Goal: Task Accomplishment & Management: Complete application form

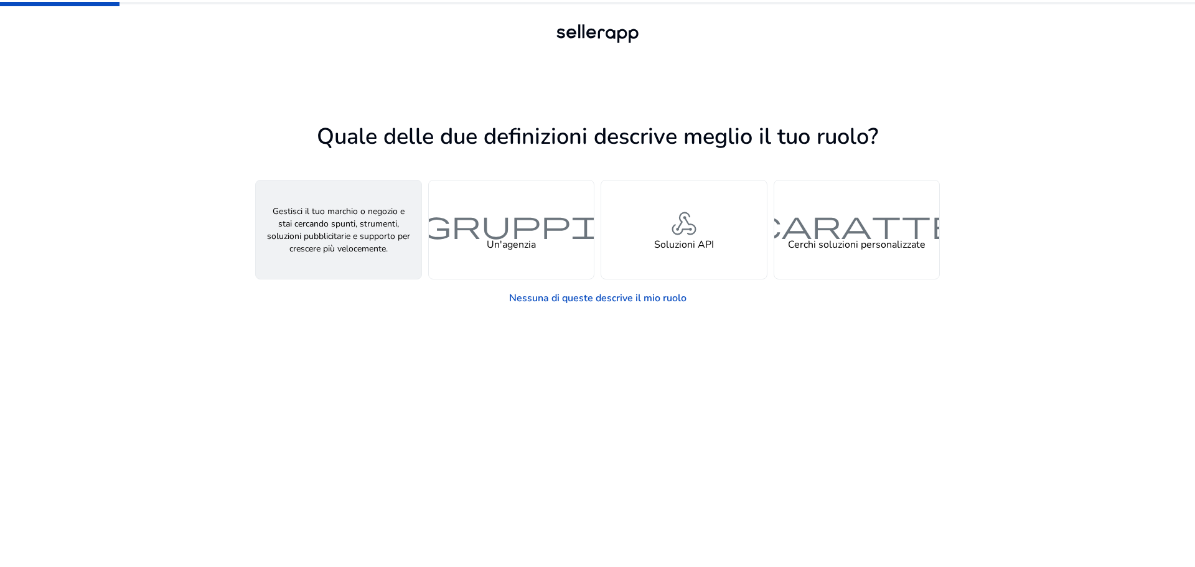
click at [352, 221] on font "persona" at bounding box center [339, 224] width 60 height 36
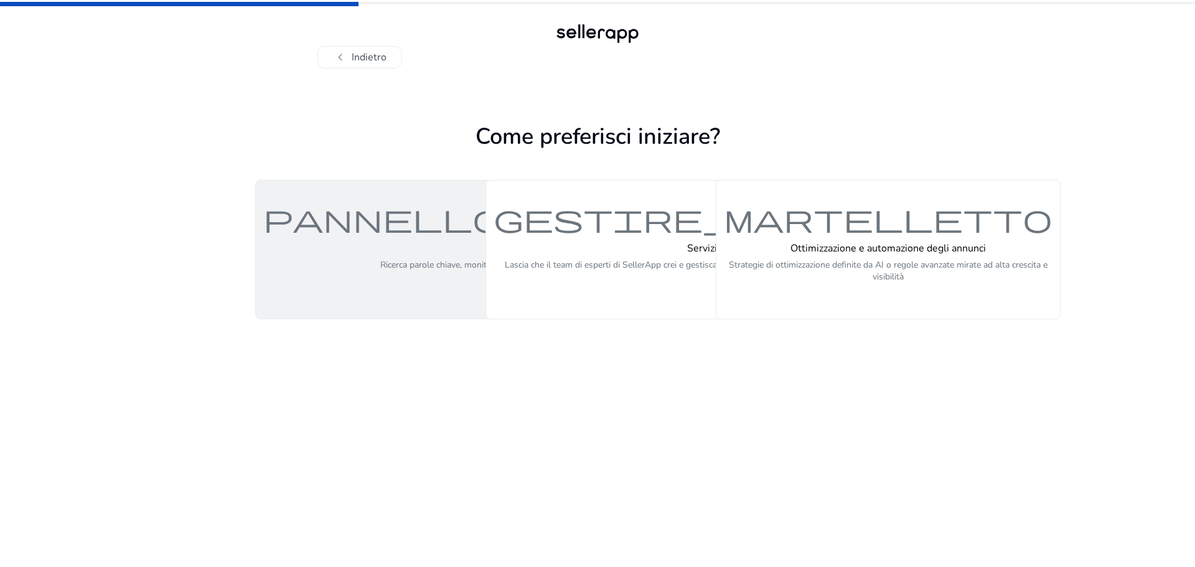
click at [373, 263] on div "pannello di controllo Piattaforma self-service (fai da te) Ricerca parole chiav…" at bounding box center [576, 249] width 627 height 93
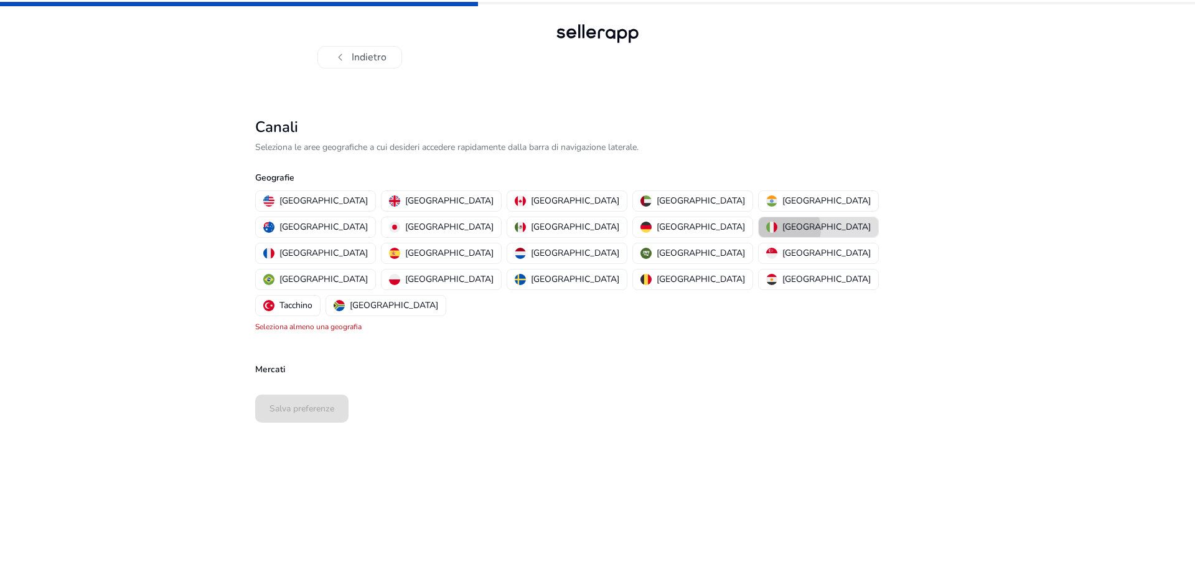
click at [782, 229] on font "[GEOGRAPHIC_DATA]" at bounding box center [826, 227] width 88 height 12
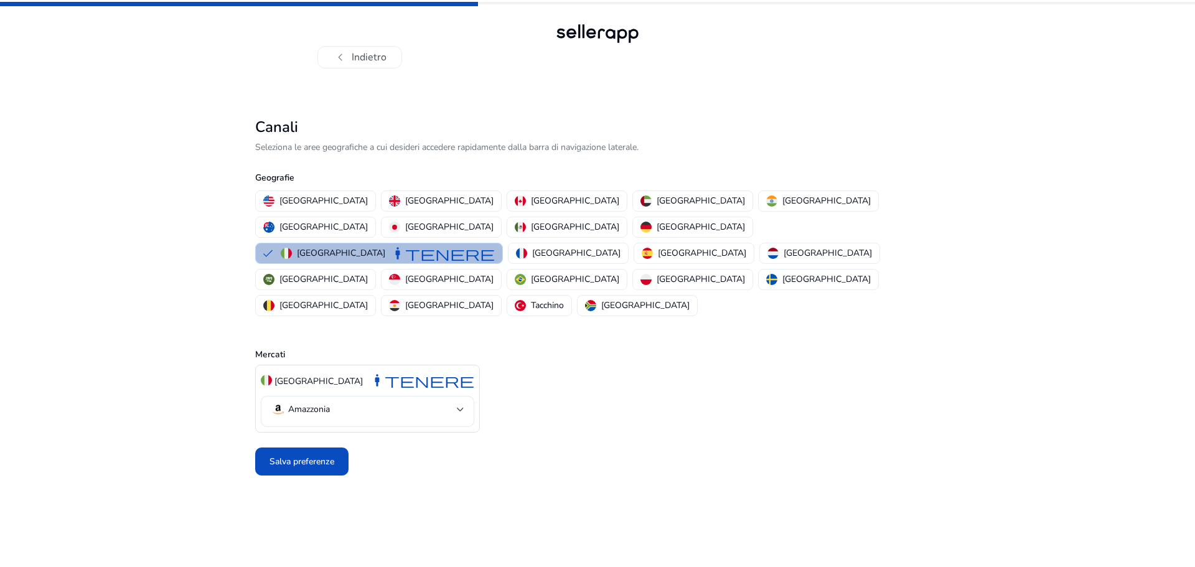
click at [393, 402] on mat-select-trigger "Amazzonia" at bounding box center [364, 409] width 186 height 15
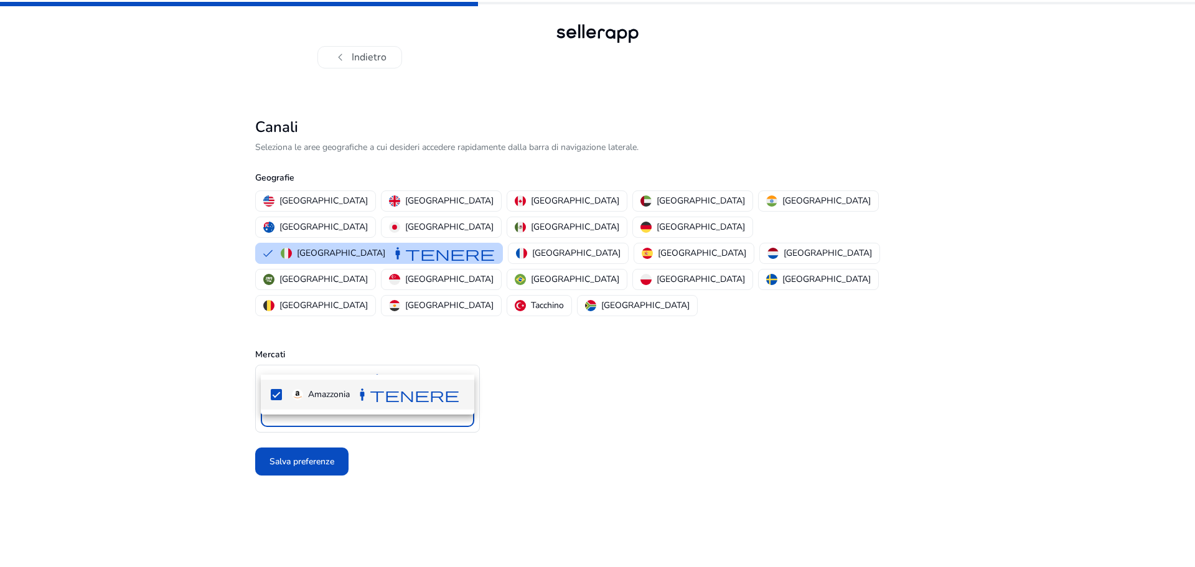
click at [393, 357] on div at bounding box center [597, 283] width 1195 height 567
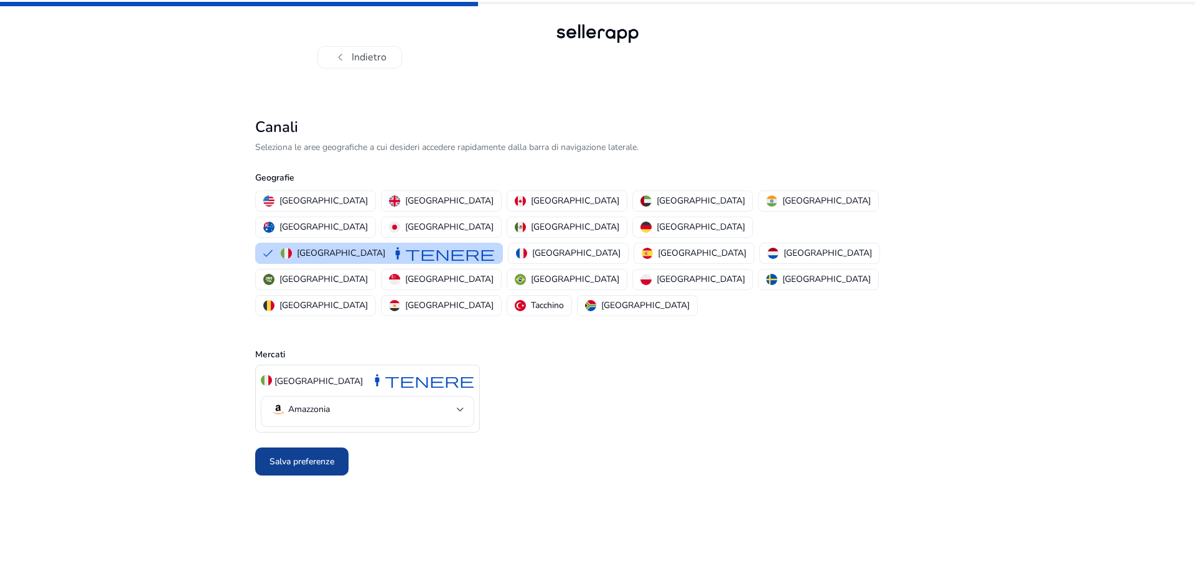
click at [325, 455] on font "Salva preferenze" at bounding box center [301, 461] width 65 height 12
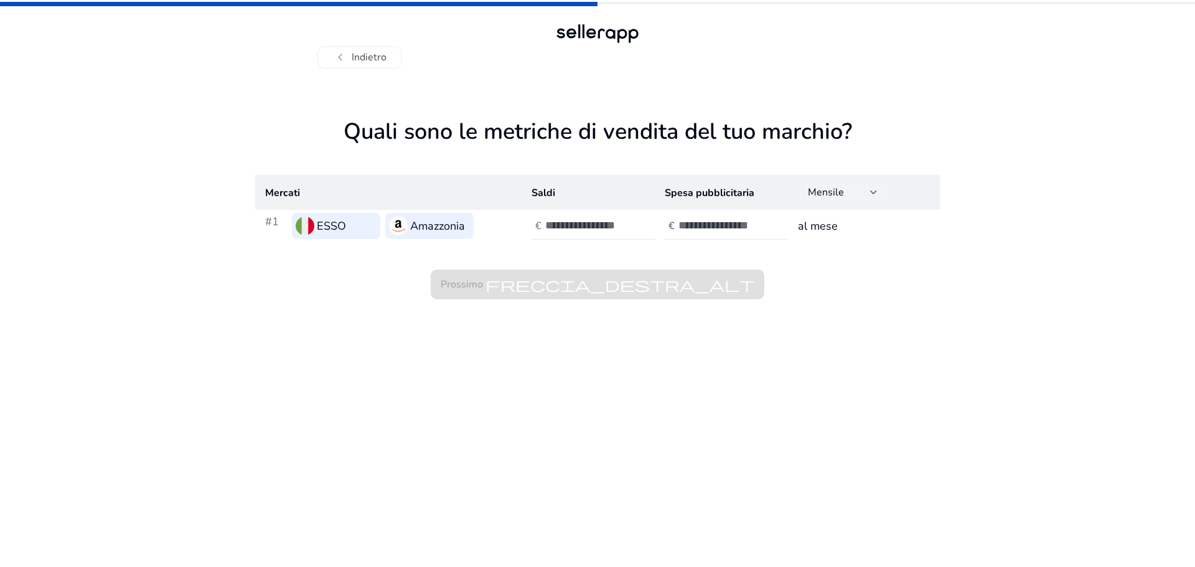
click at [863, 194] on div "Mensile" at bounding box center [839, 192] width 62 height 14
click at [860, 192] on div at bounding box center [597, 283] width 1195 height 567
click at [569, 218] on input "number" at bounding box center [587, 225] width 84 height 14
click at [337, 225] on font "ESSO" at bounding box center [331, 225] width 29 height 15
click at [581, 223] on input "number" at bounding box center [587, 225] width 84 height 14
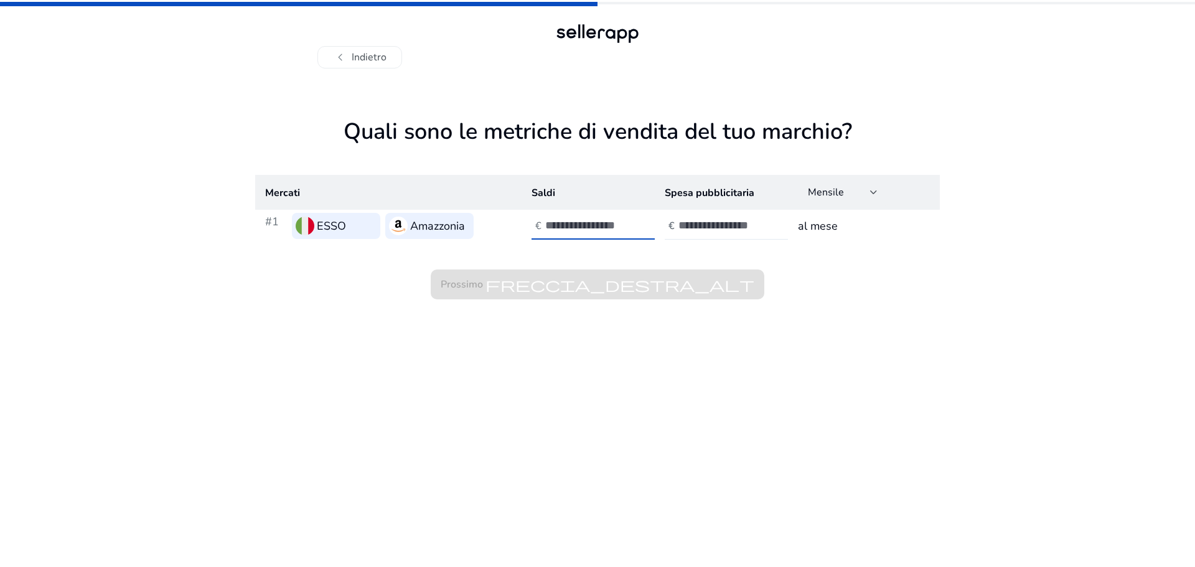
type input "*****"
click at [727, 222] on input "number" at bounding box center [720, 225] width 84 height 14
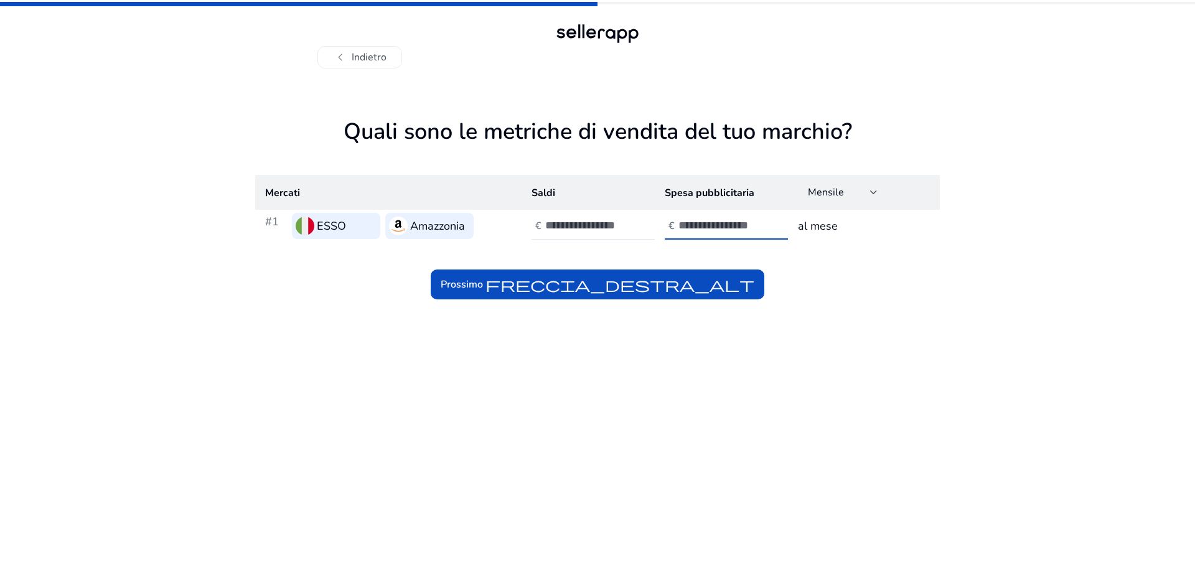
type input "****"
click at [808, 294] on div "Prossimo freccia_destra_alt" at bounding box center [597, 270] width 684 height 57
drag, startPoint x: 602, startPoint y: 223, endPoint x: 526, endPoint y: 222, distance: 75.9
click at [526, 222] on td "€ *****" at bounding box center [587, 226] width 133 height 32
type input "*"
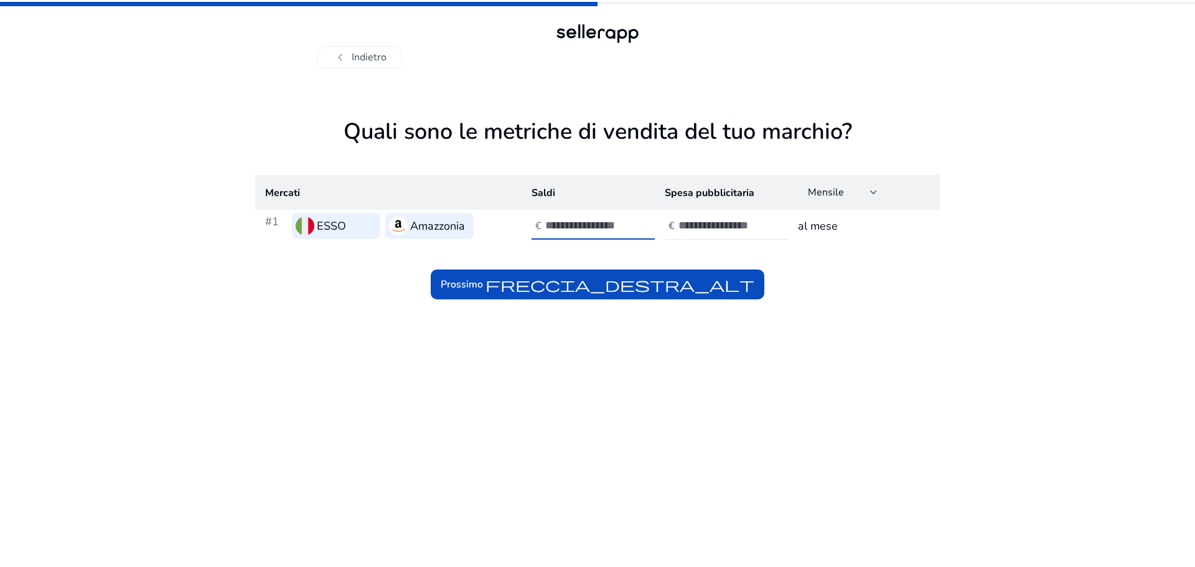
type input "*****"
click at [635, 378] on app-sales-metrics "Quali sono le metriche di vendita del tuo marchio? Mercati Saldi Spesa pubblici…" at bounding box center [597, 342] width 684 height 449
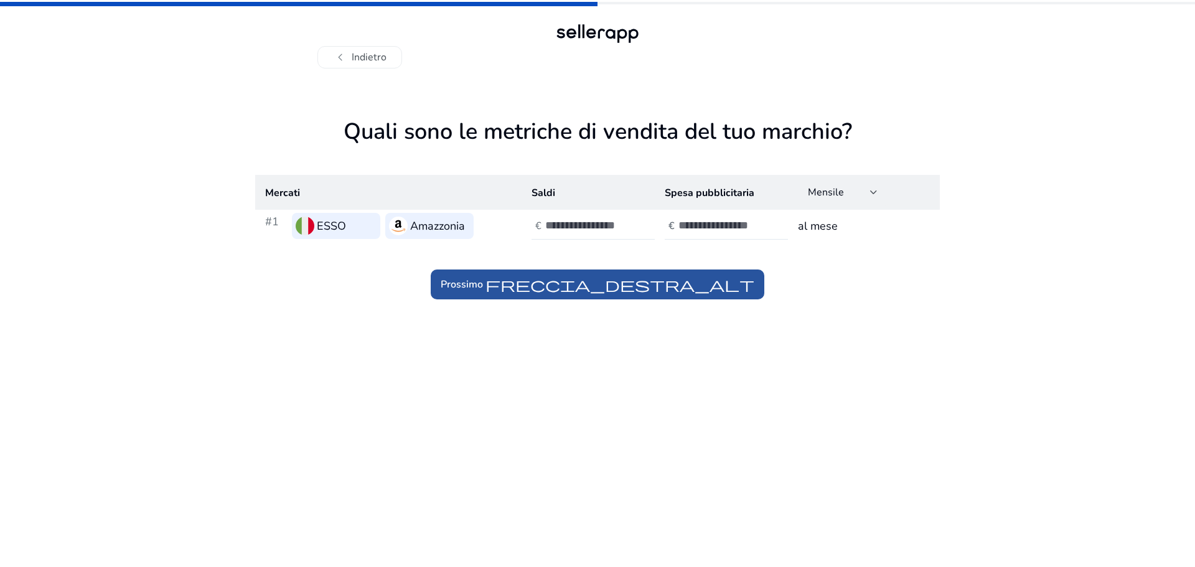
click at [614, 289] on font "freccia_destra_alt" at bounding box center [619, 284] width 269 height 17
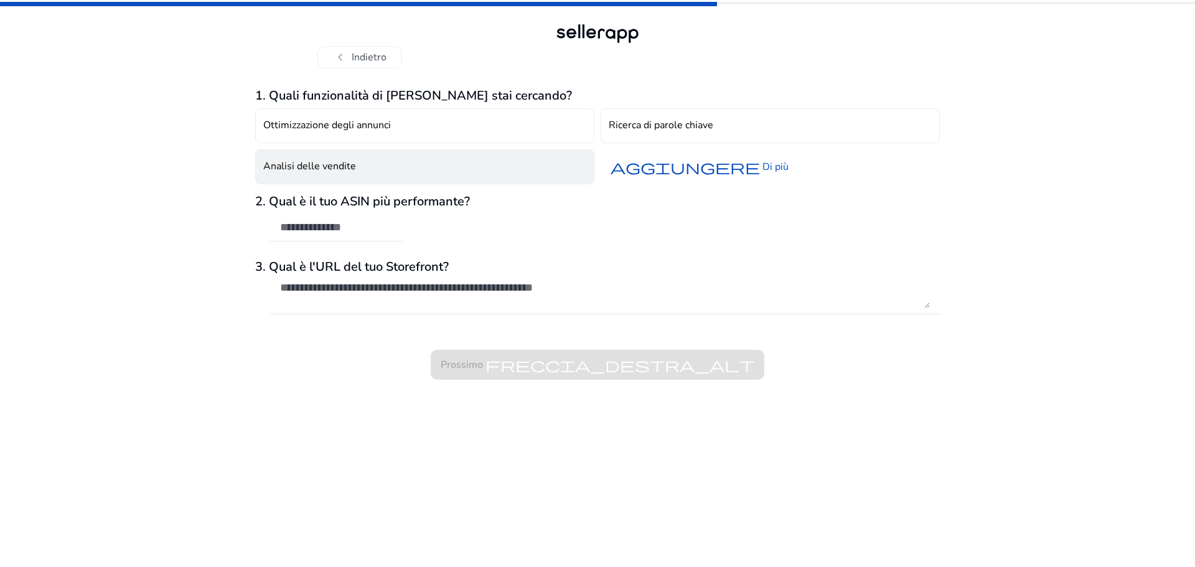
click at [357, 173] on button "Analisi delle vendite" at bounding box center [424, 166] width 339 height 35
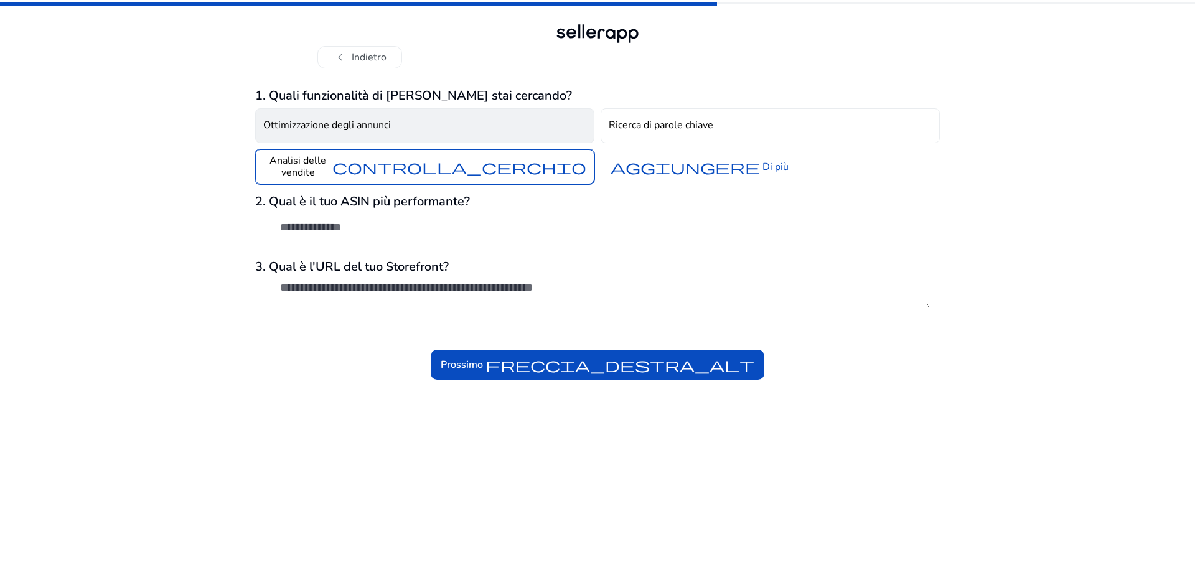
click at [360, 132] on font "Ottimizzazione degli annunci" at bounding box center [327, 125] width 128 height 14
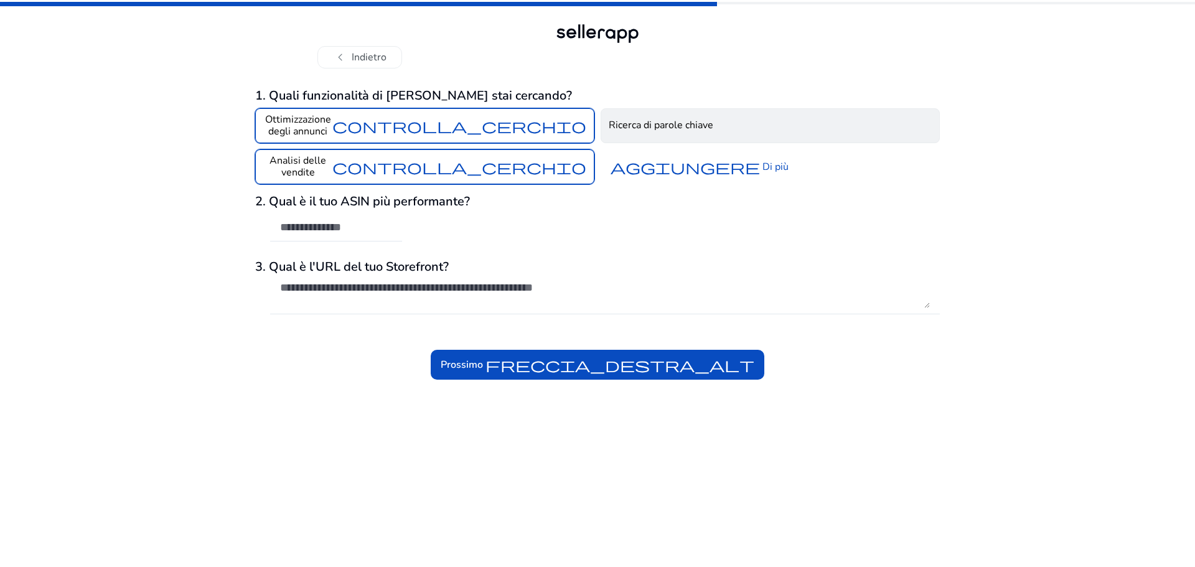
click at [677, 126] on font "Ricerca di parole chiave" at bounding box center [661, 125] width 105 height 14
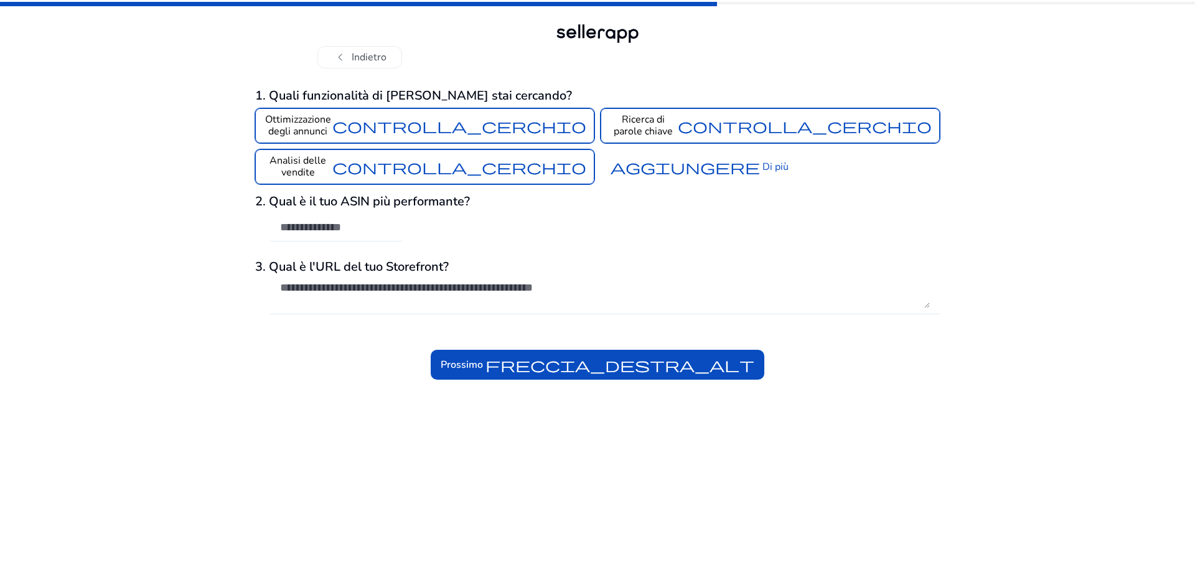
click at [313, 231] on input "text" at bounding box center [336, 227] width 112 height 14
paste input "**********"
type input "**********"
click at [301, 332] on div "**********" at bounding box center [597, 233] width 684 height 291
click at [299, 285] on textarea at bounding box center [605, 294] width 650 height 27
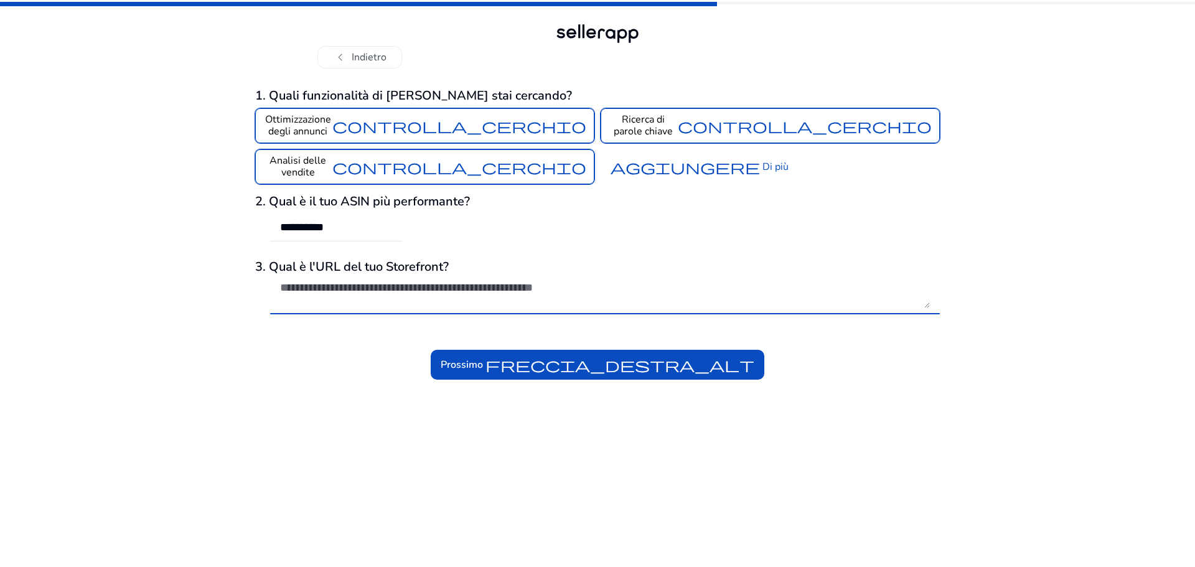
paste textarea "**********"
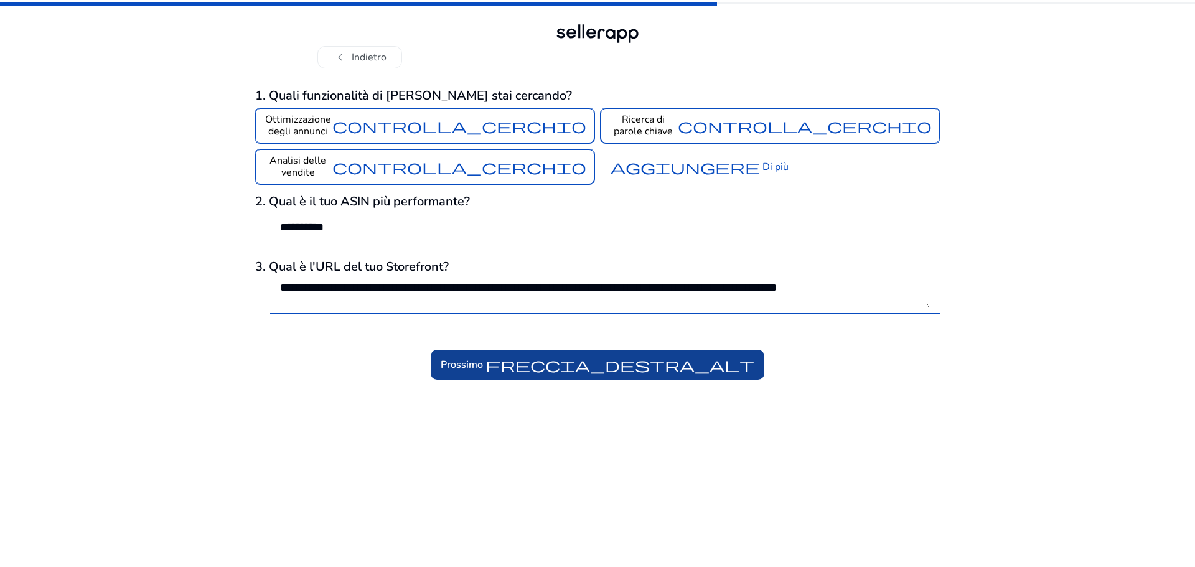
type textarea "**********"
click at [640, 365] on font "freccia_destra_alt" at bounding box center [619, 364] width 269 height 17
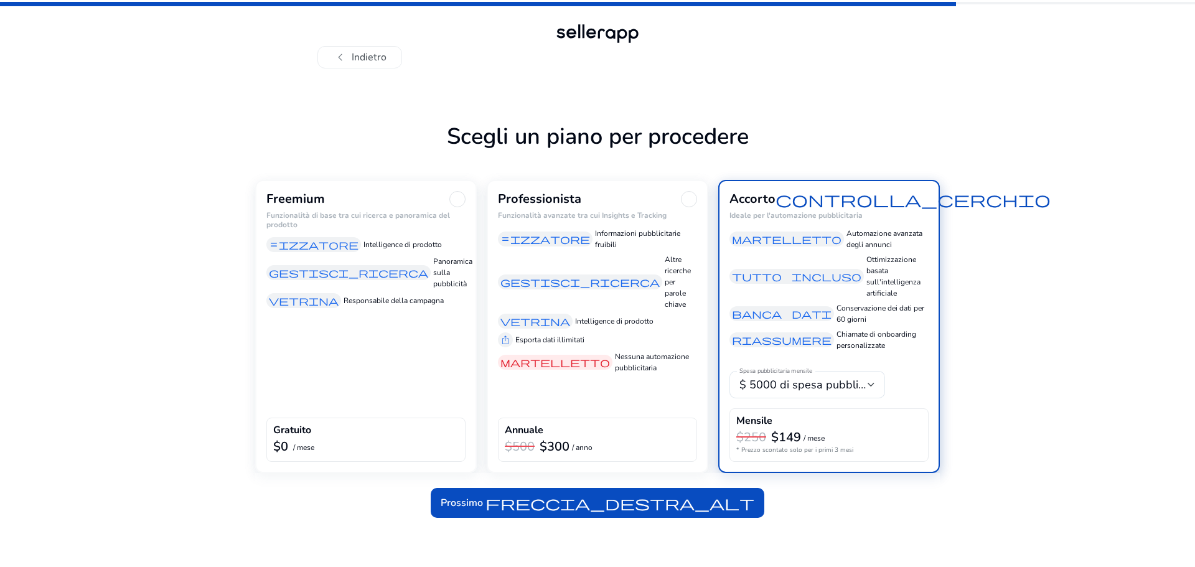
click at [393, 388] on div "Freemium Funzionalità di base tra cui ricerca e panoramica del prodotto equaliz…" at bounding box center [366, 326] width 222 height 293
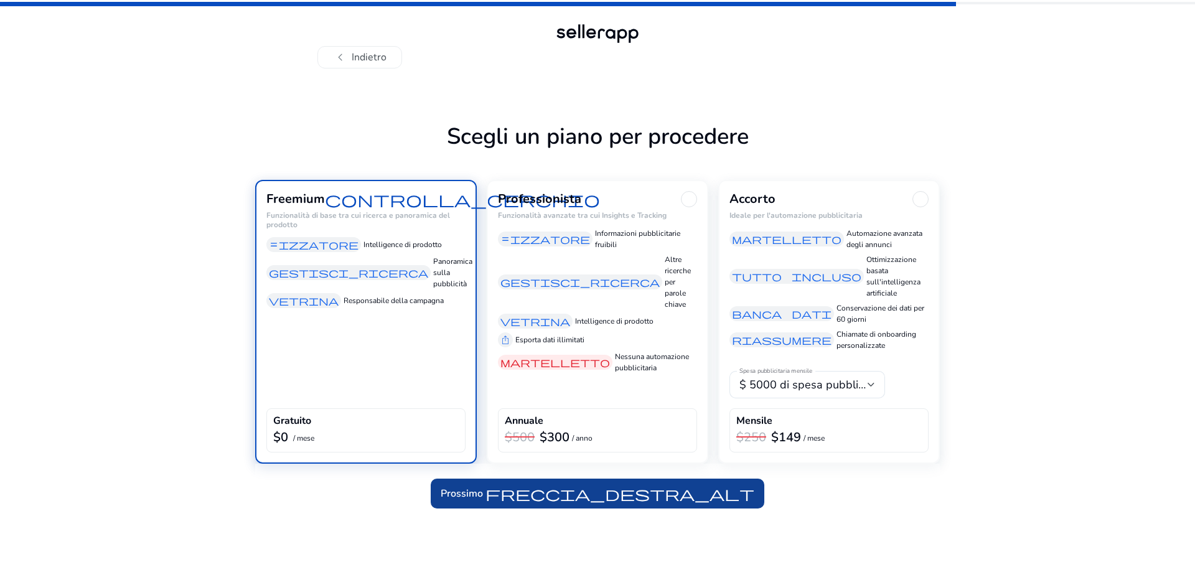
click at [579, 488] on font "freccia_destra_alt" at bounding box center [619, 493] width 269 height 17
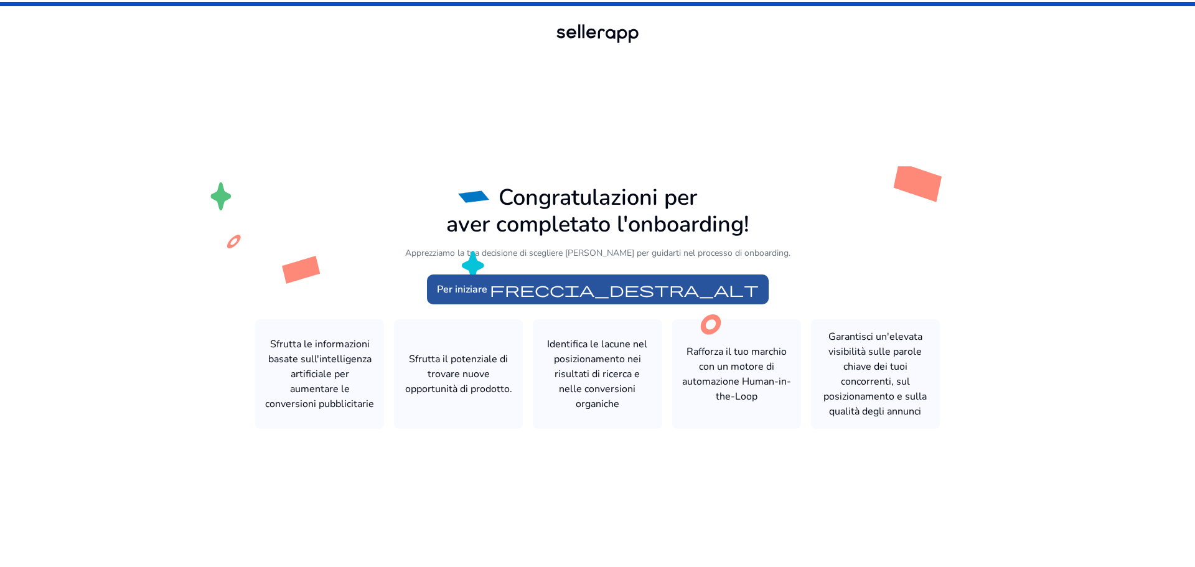
click at [545, 291] on font "freccia_destra_alt" at bounding box center [624, 289] width 269 height 17
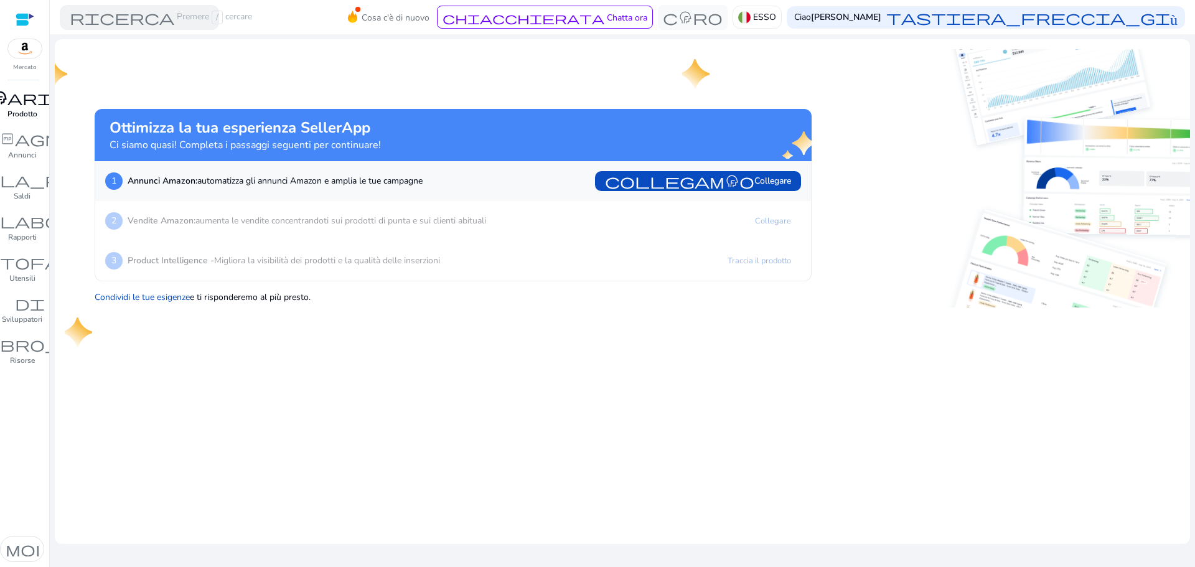
click at [24, 110] on font "Prodotto" at bounding box center [22, 114] width 30 height 10
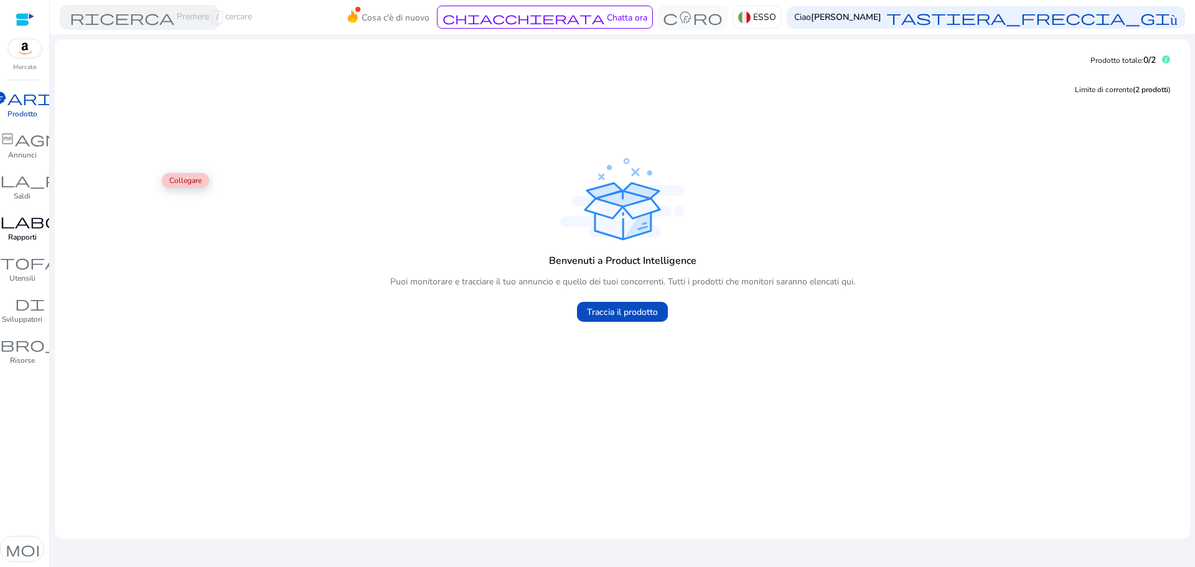
click at [24, 230] on div "profilo_laboratorio fiber_manual_record" at bounding box center [23, 221] width 304 height 20
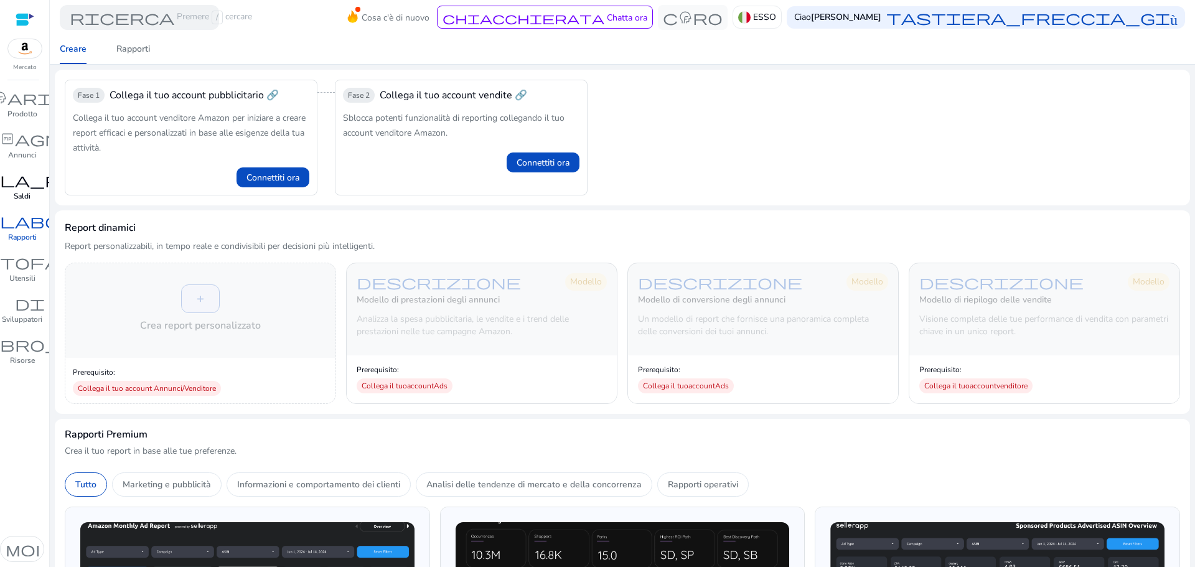
click at [26, 184] on font "ciambella_piccola" at bounding box center [22, 179] width 254 height 17
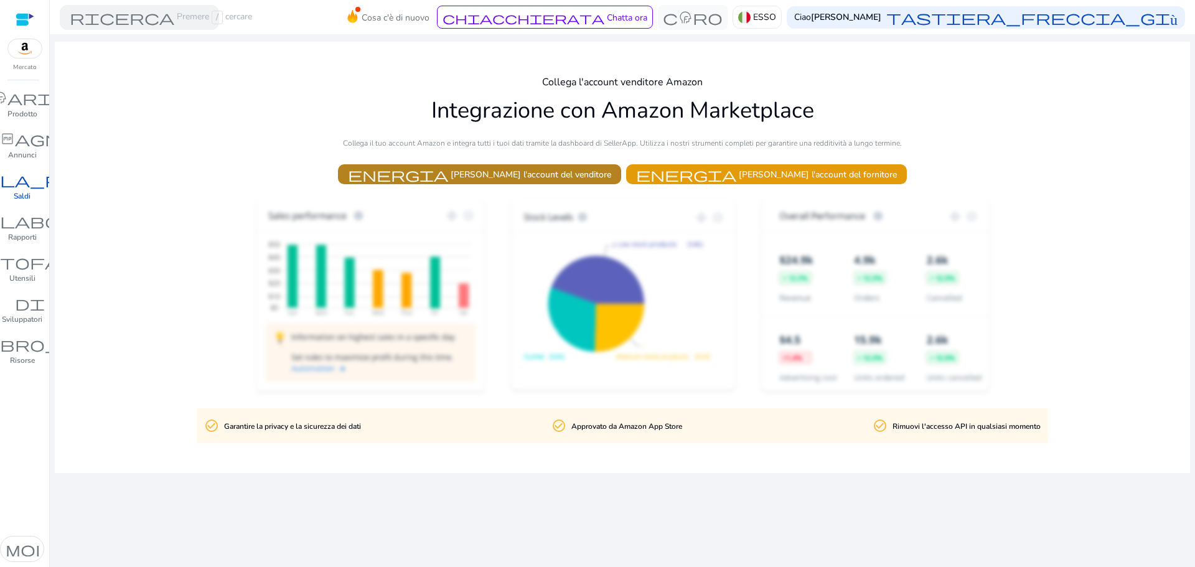
click at [557, 175] on font "Connetti l'account del venditore" at bounding box center [530, 175] width 161 height 12
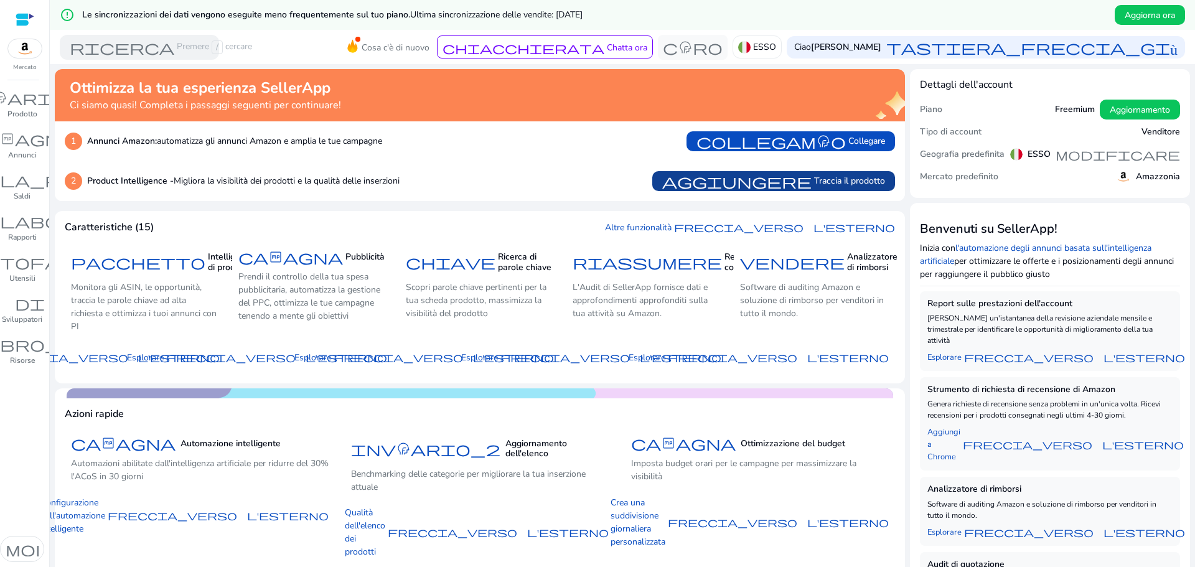
click at [794, 186] on font "aggiungere" at bounding box center [736, 180] width 149 height 17
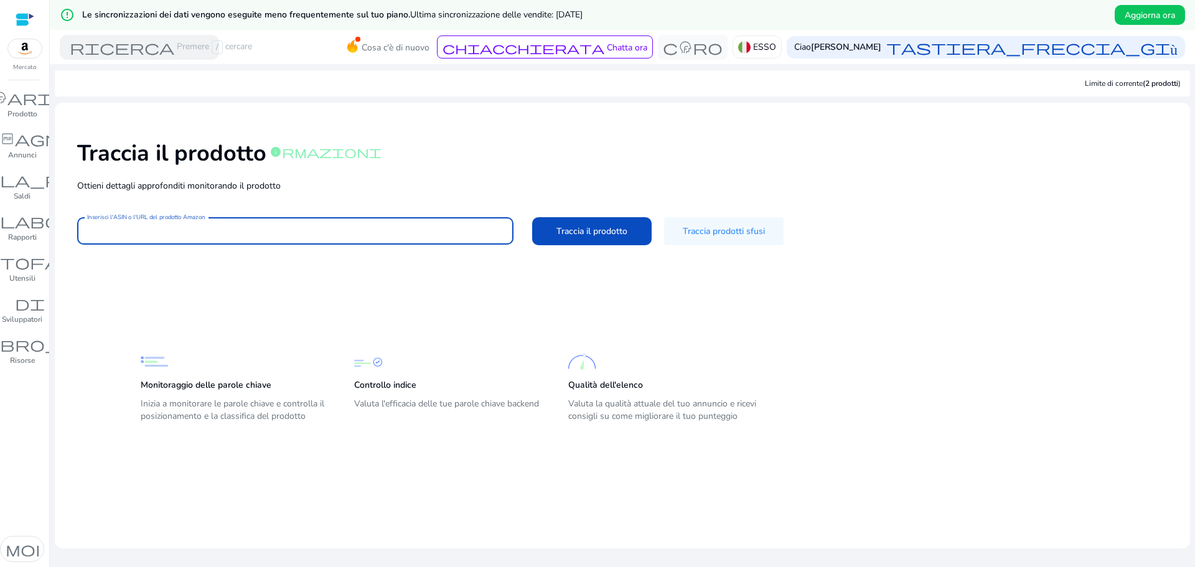
click at [132, 229] on input "Inserisci l'ASIN o l'URL del prodotto Amazon" at bounding box center [295, 231] width 416 height 14
paste input "**********"
drag, startPoint x: 492, startPoint y: 226, endPoint x: 0, endPoint y: 242, distance: 492.4
click at [0, 242] on mat-sidenav-container "**********" at bounding box center [597, 283] width 1195 height 567
click at [113, 238] on div "**" at bounding box center [295, 230] width 416 height 27
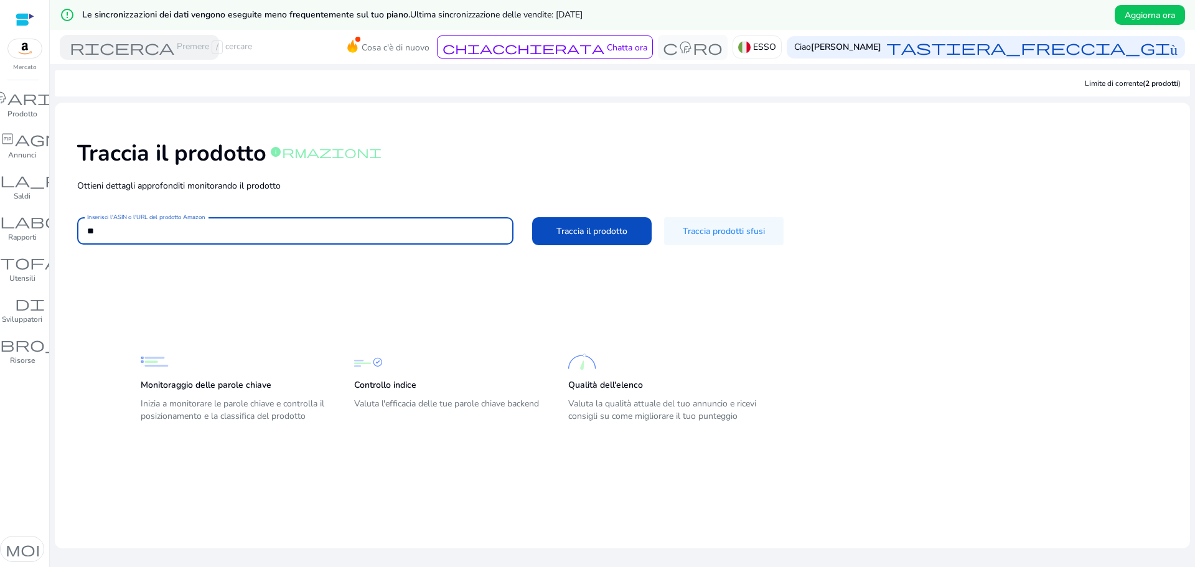
click at [112, 235] on input "**" at bounding box center [294, 231] width 414 height 14
type input "*"
paste input "**********"
type input "**********"
click at [593, 226] on font "Traccia il prodotto" at bounding box center [591, 231] width 71 height 12
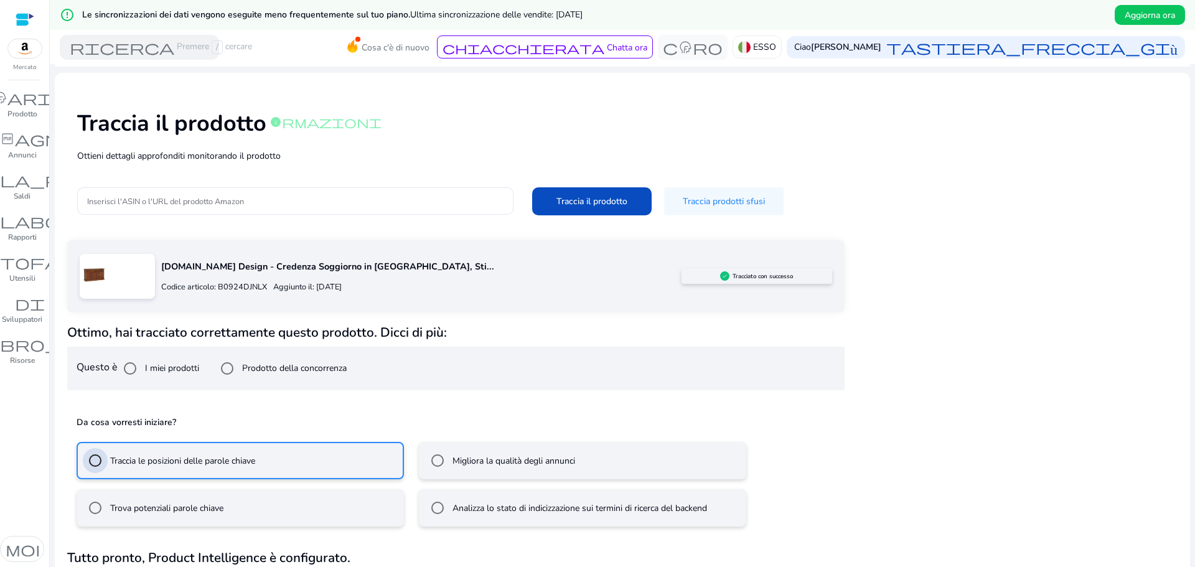
scroll to position [63, 0]
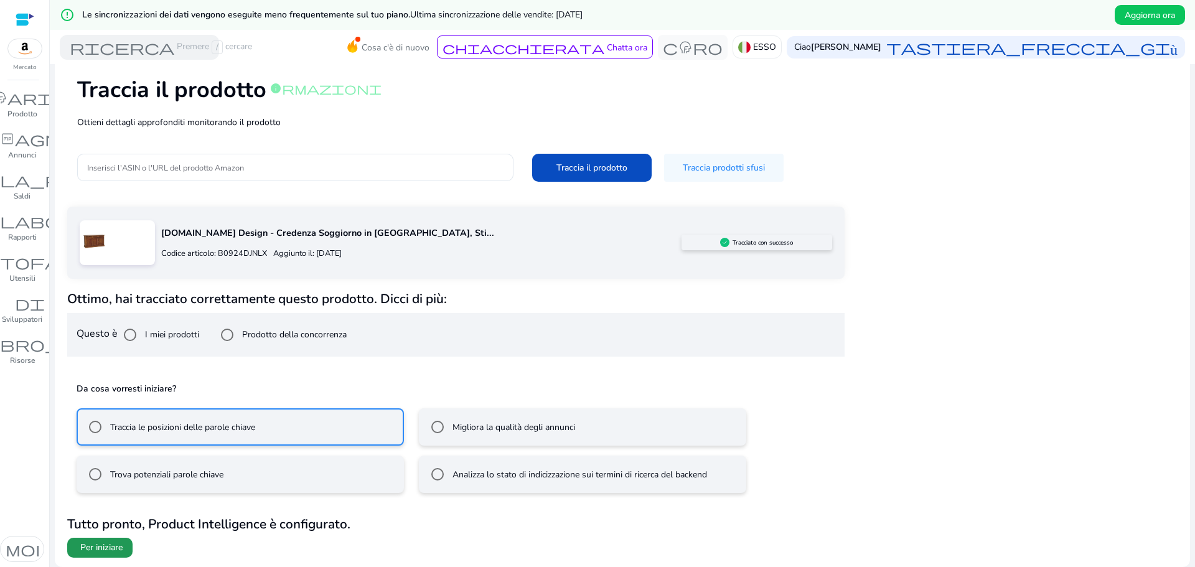
click at [114, 548] on font "Per iniziare" at bounding box center [101, 547] width 42 height 12
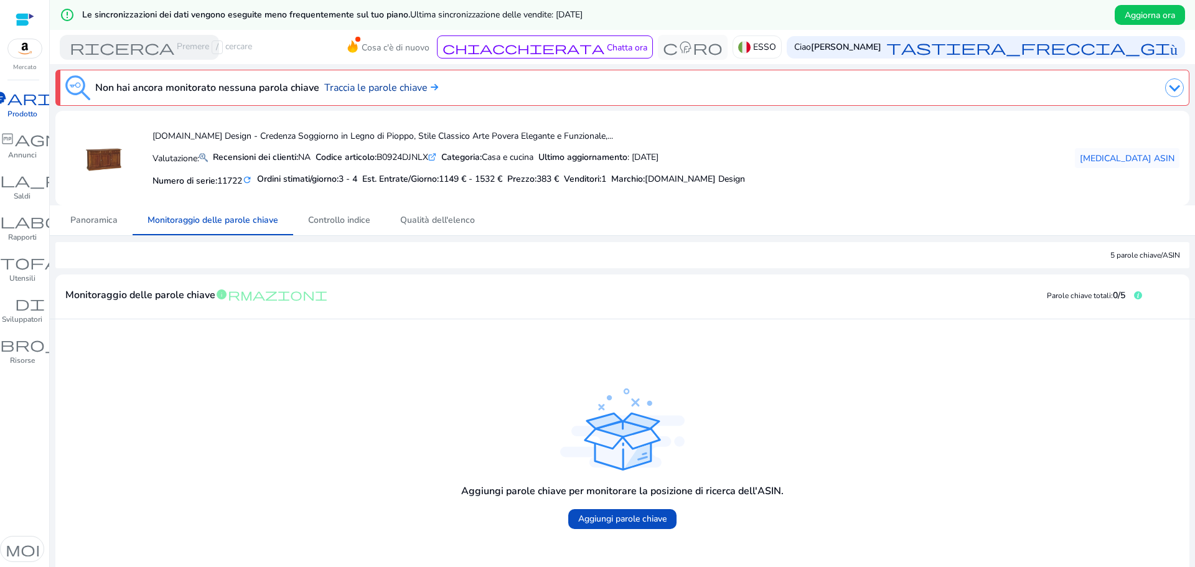
click at [365, 90] on font "Traccia le parole chiave" at bounding box center [375, 88] width 103 height 14
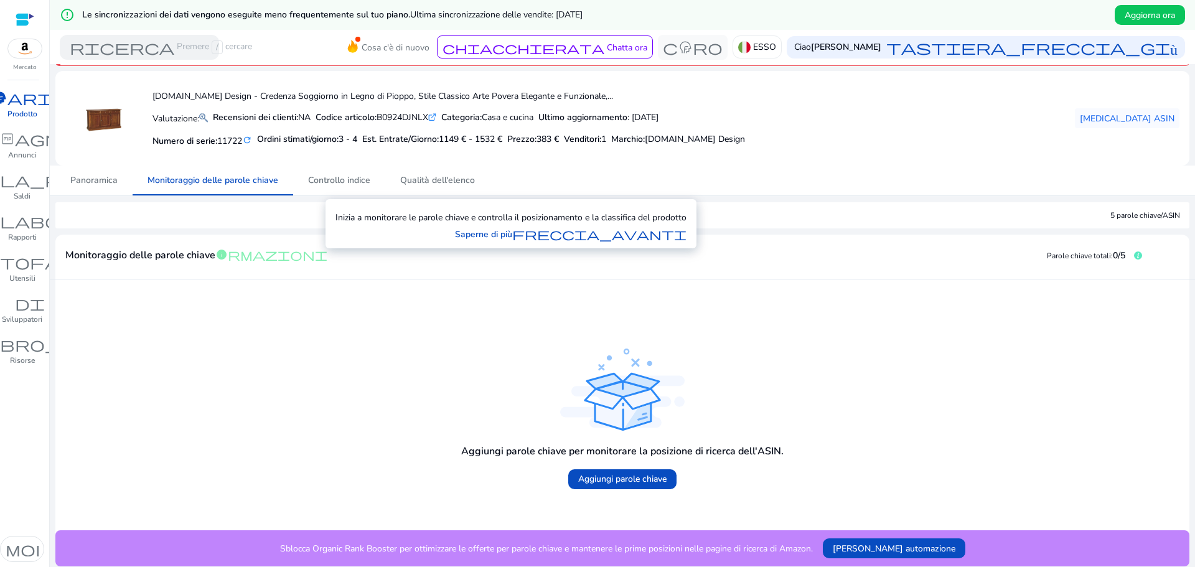
click at [297, 255] on font "informazioni" at bounding box center [271, 254] width 112 height 15
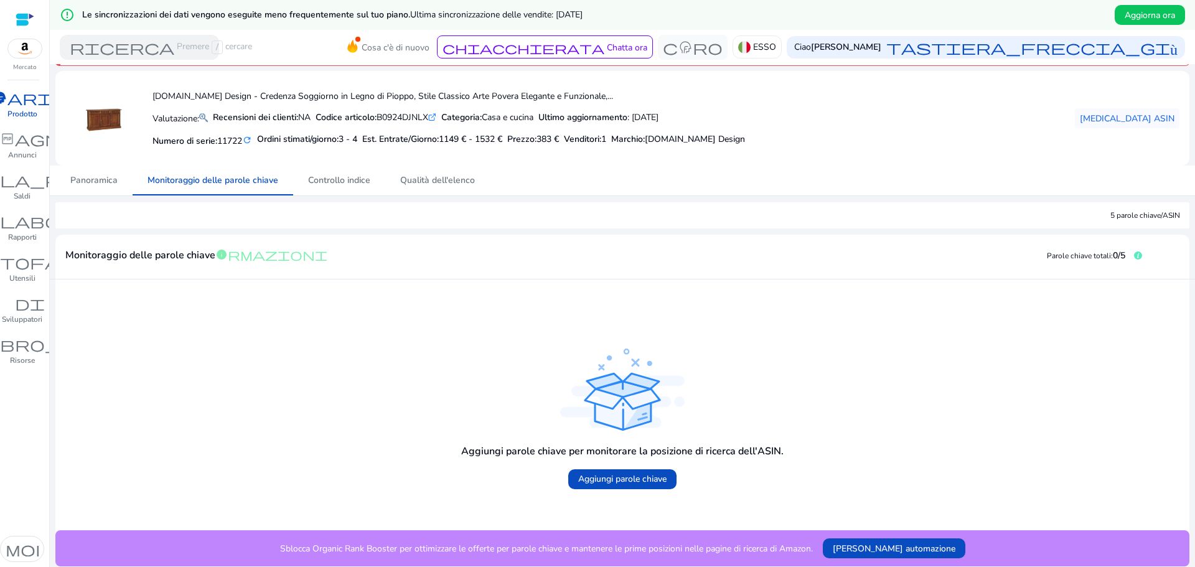
click at [217, 258] on font "informazioni" at bounding box center [271, 254] width 112 height 15
click at [102, 184] on font "Panoramica" at bounding box center [93, 180] width 47 height 12
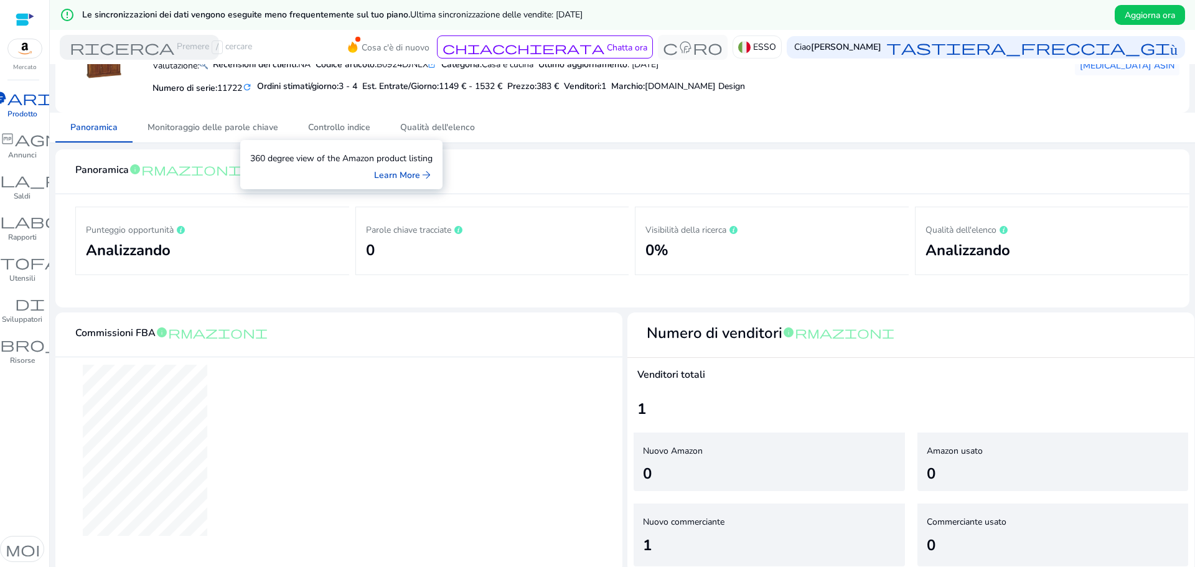
scroll to position [99, 0]
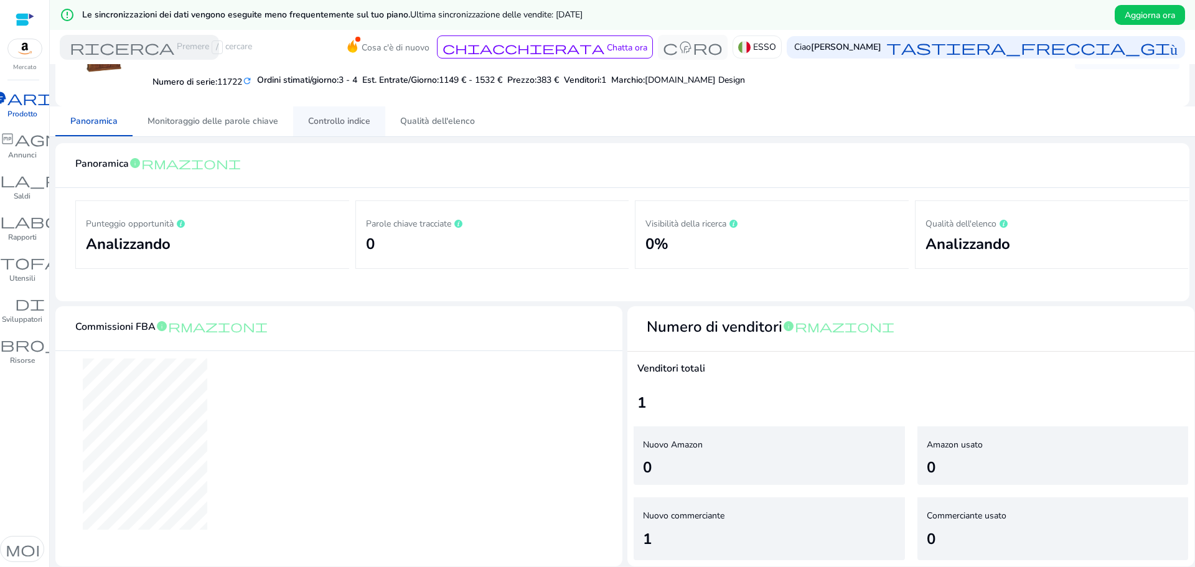
click at [362, 126] on font "Controllo indice" at bounding box center [339, 121] width 62 height 12
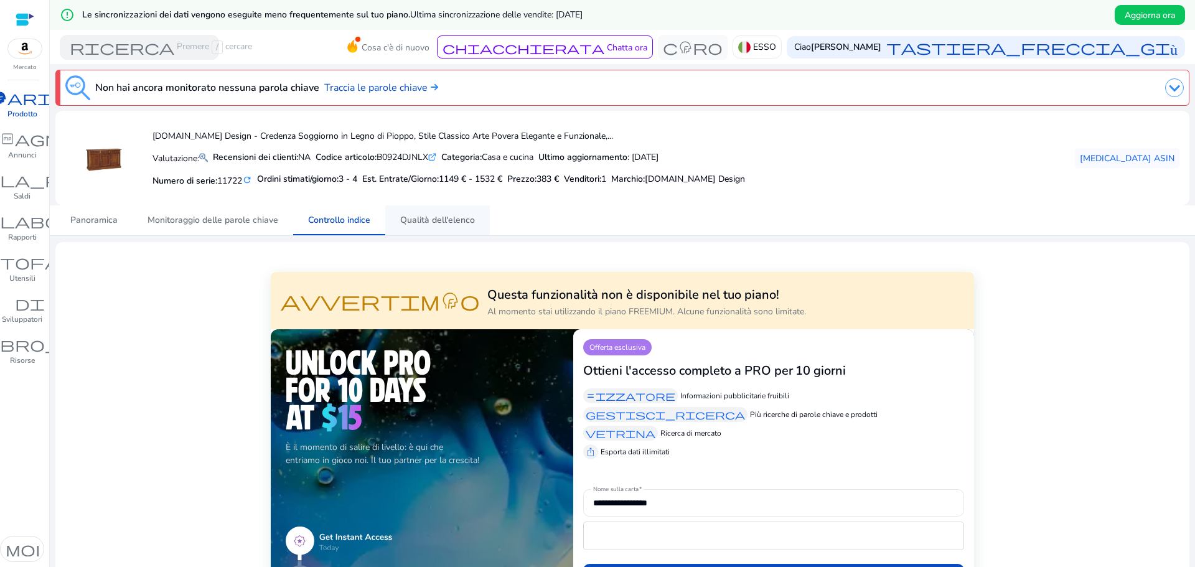
click at [437, 216] on font "Qualità dell'elenco" at bounding box center [437, 220] width 75 height 12
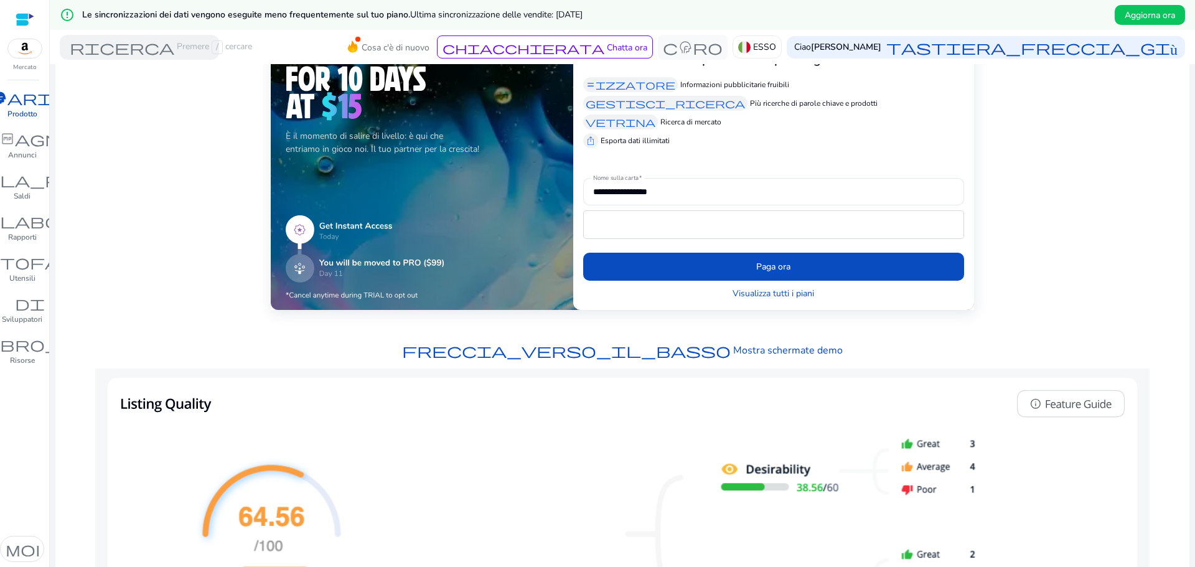
scroll to position [62, 0]
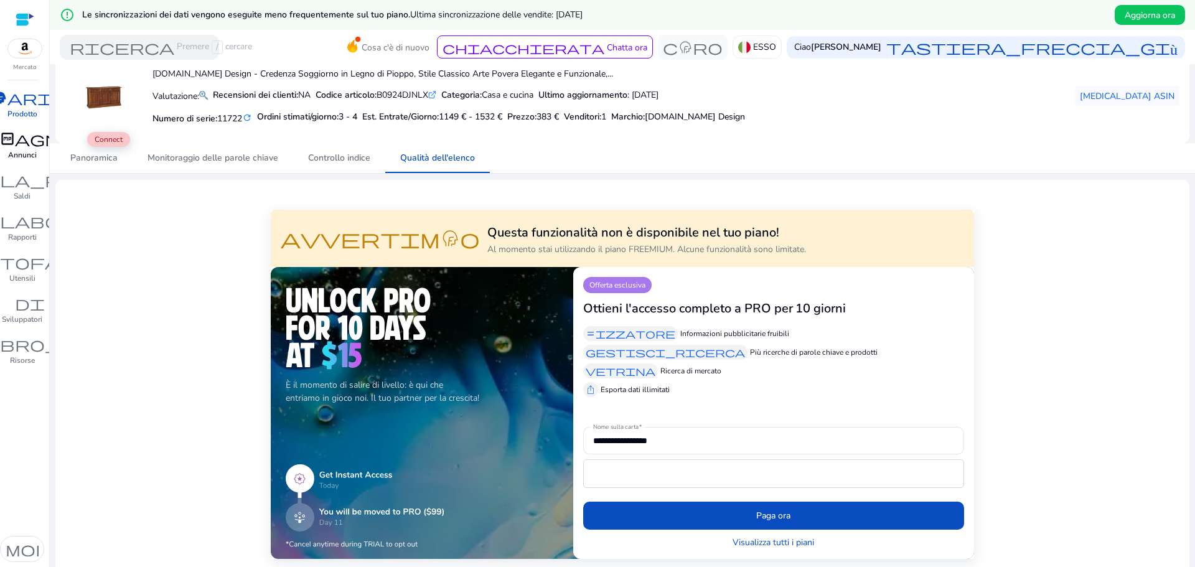
click at [21, 148] on div "campagna fiber_manual_record" at bounding box center [22, 139] width 124 height 20
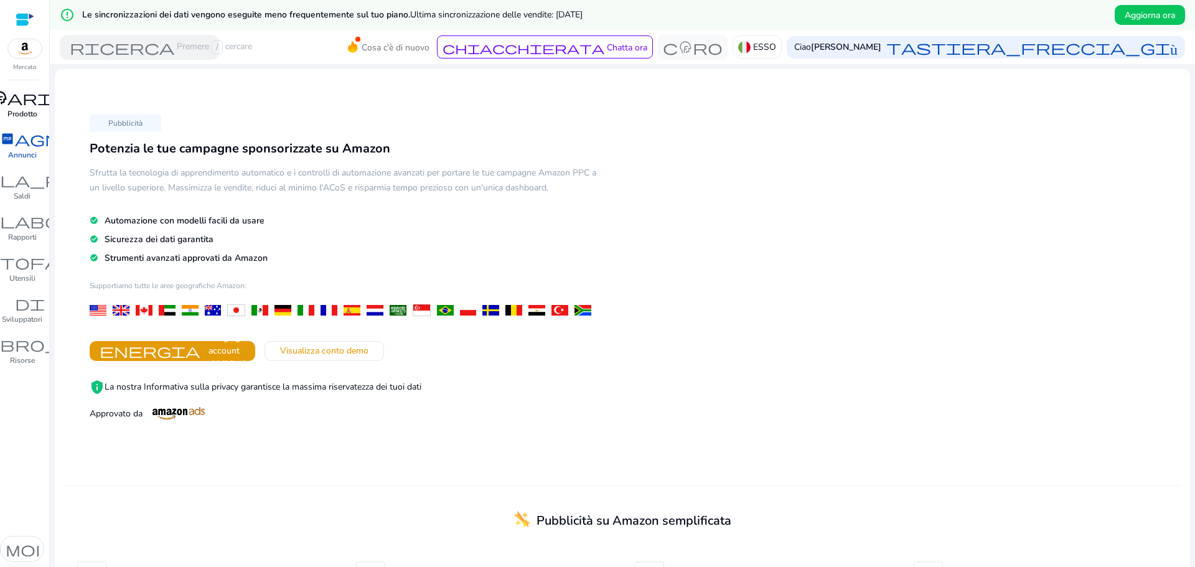
click at [33, 110] on font "Prodotto" at bounding box center [22, 114] width 30 height 10
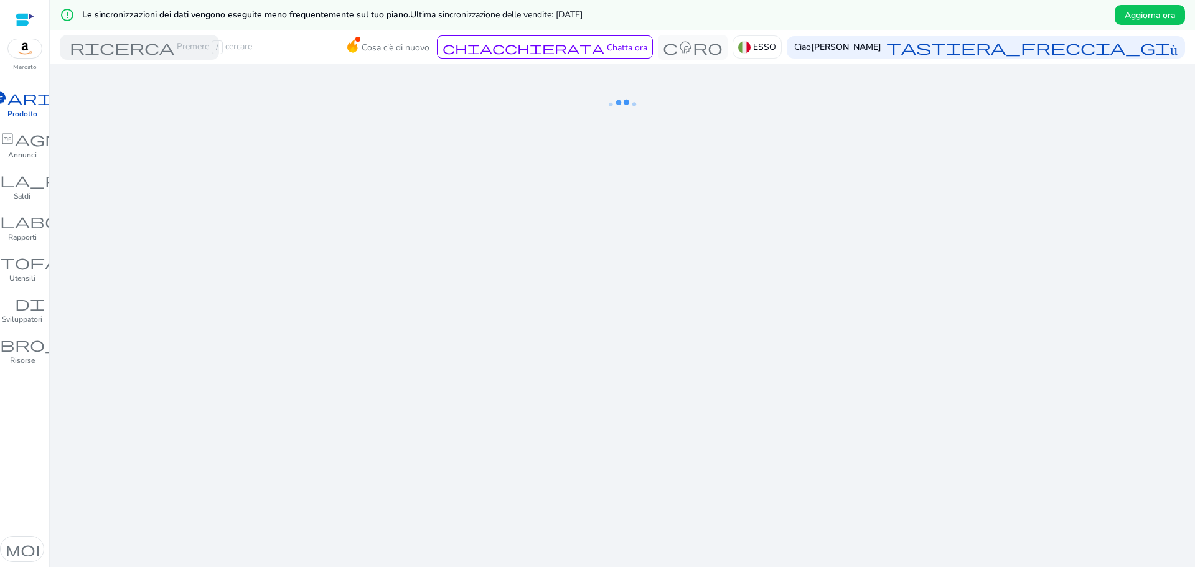
click at [30, 43] on img at bounding box center [25, 48] width 34 height 19
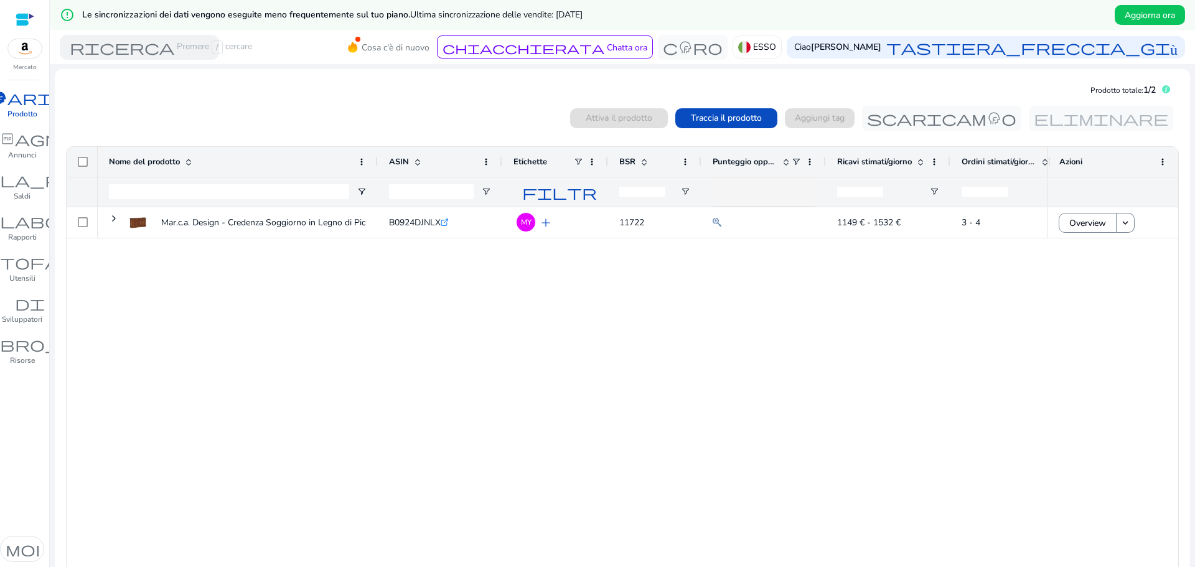
click at [670, 300] on div "Mar.c.a. Design - Credenza Soggiorno in Legno di Pioppo, [GEOGRAPHIC_DATA]... B…" at bounding box center [572, 389] width 949 height 365
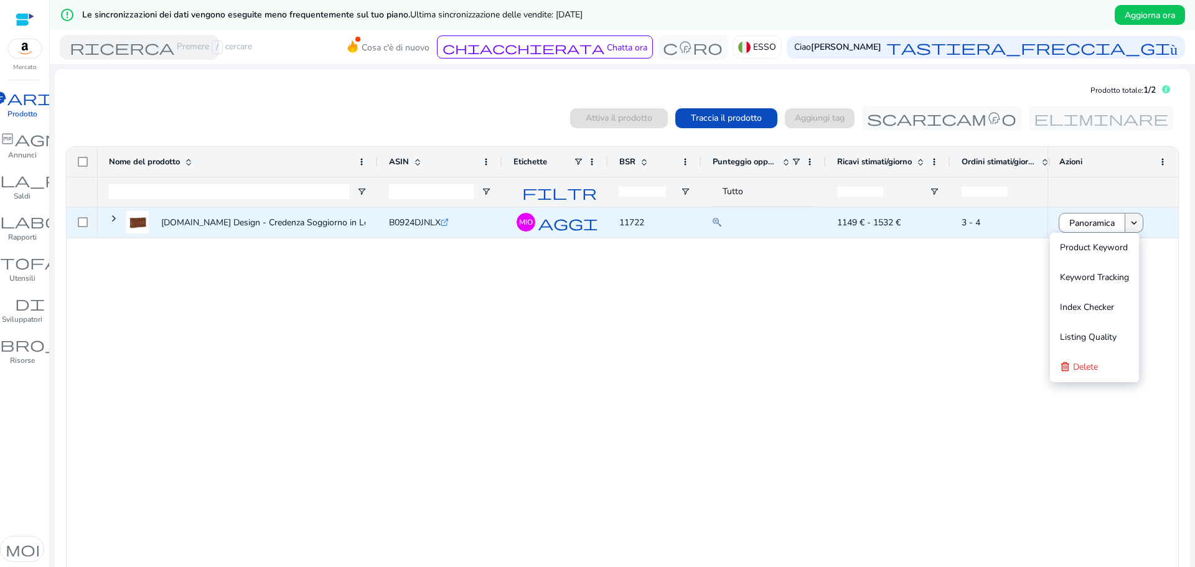
click at [1127, 230] on span at bounding box center [1133, 223] width 17 height 30
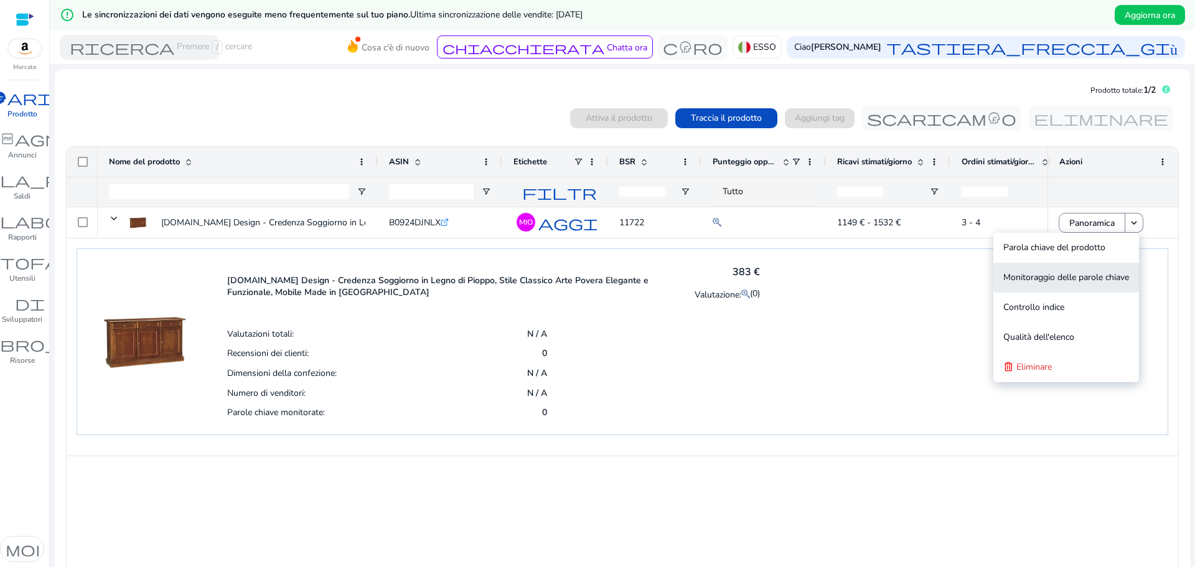
click at [1106, 275] on font "Monitoraggio delle parole chiave" at bounding box center [1066, 277] width 126 height 12
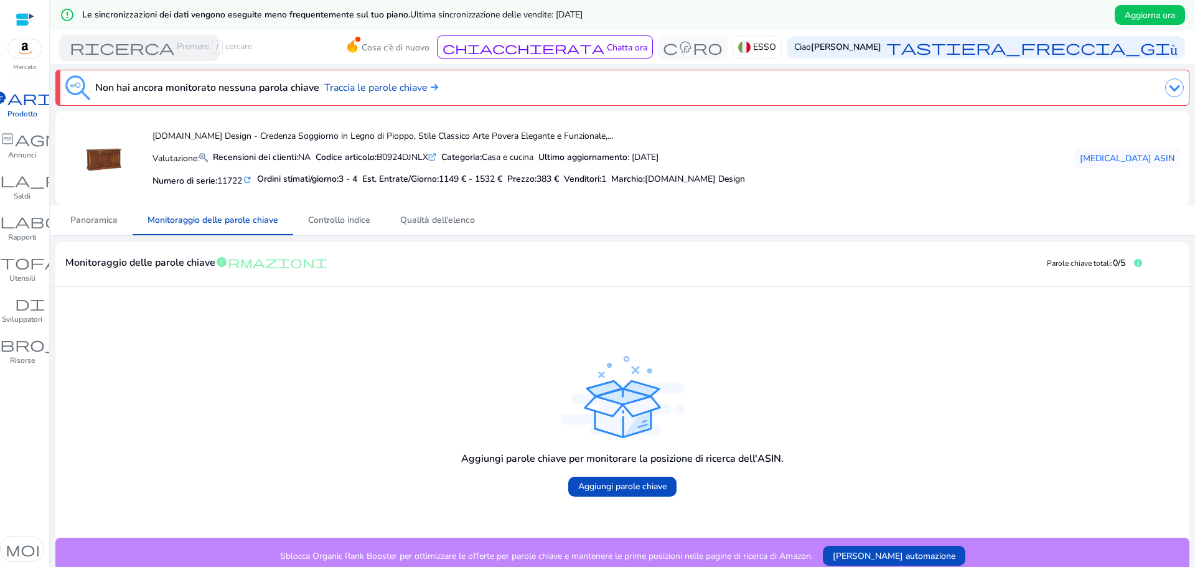
click at [246, 49] on font "cercare" at bounding box center [238, 46] width 27 height 12
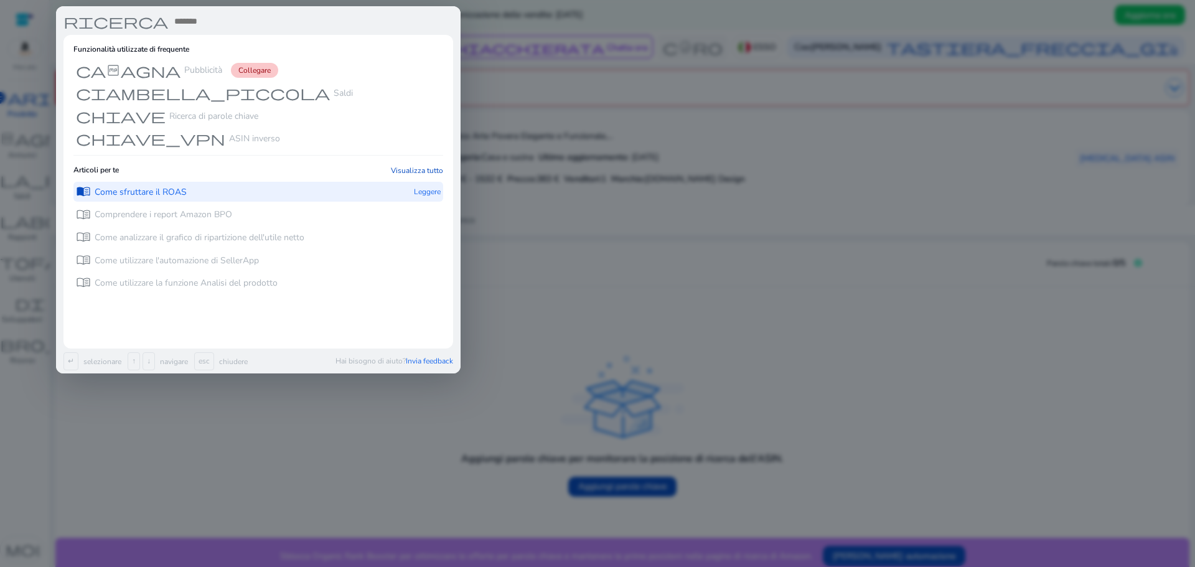
click at [195, 195] on div "menu_book Come sfruttare il ROAS Leggere" at bounding box center [258, 192] width 370 height 21
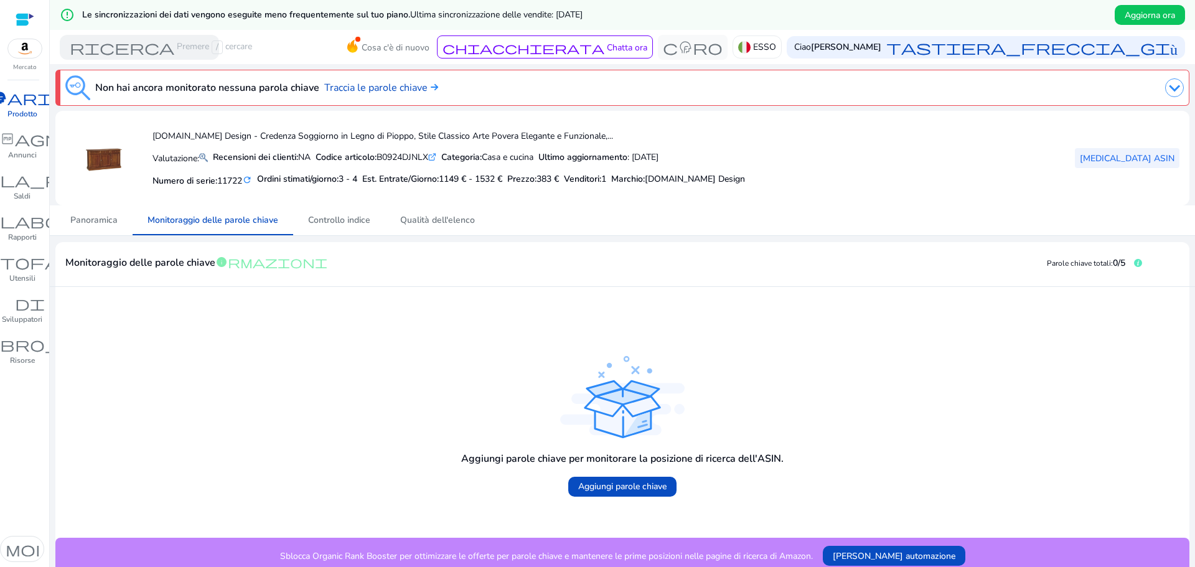
click at [1165, 157] on font "[MEDICAL_DATA] ASIN" at bounding box center [1127, 158] width 95 height 12
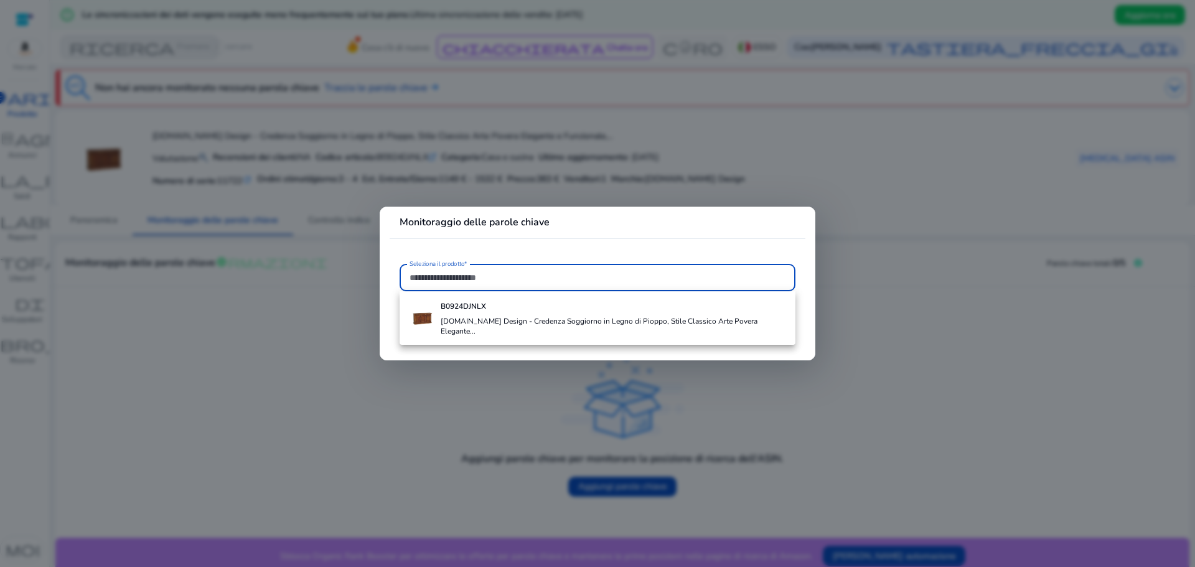
paste input "**********"
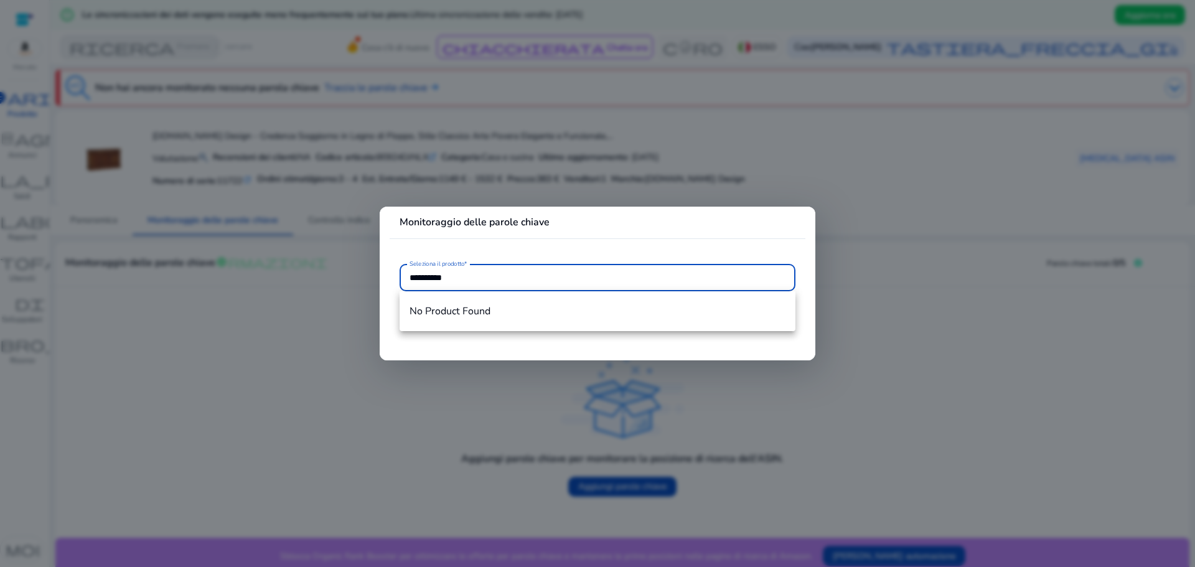
type input "**********"
click at [840, 310] on div at bounding box center [597, 283] width 1195 height 567
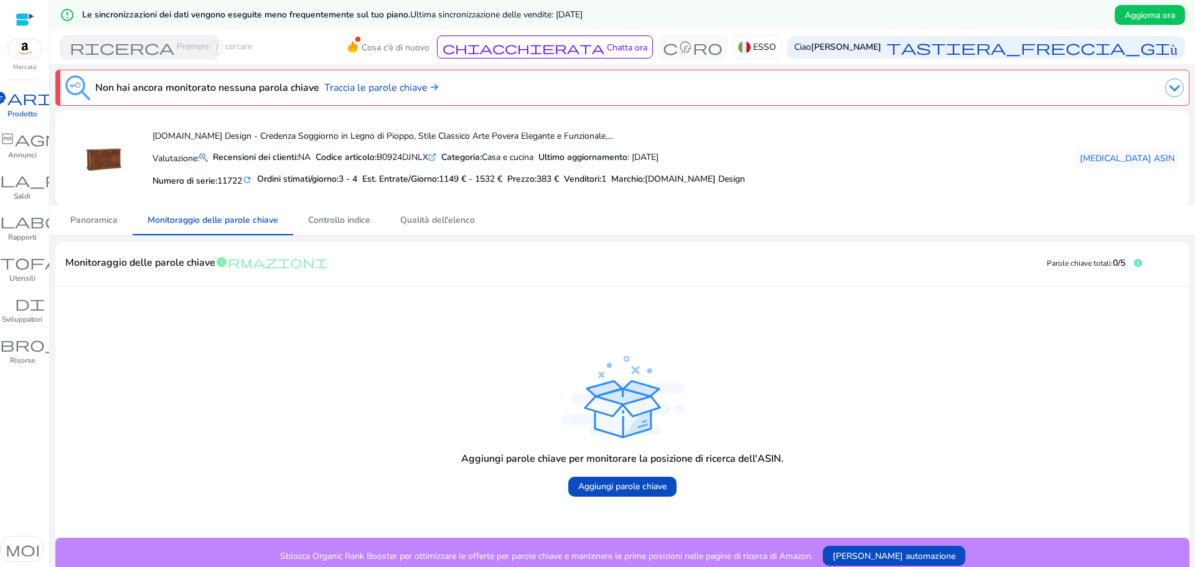
click at [8, 108] on p "Prodotto" at bounding box center [22, 113] width 30 height 11
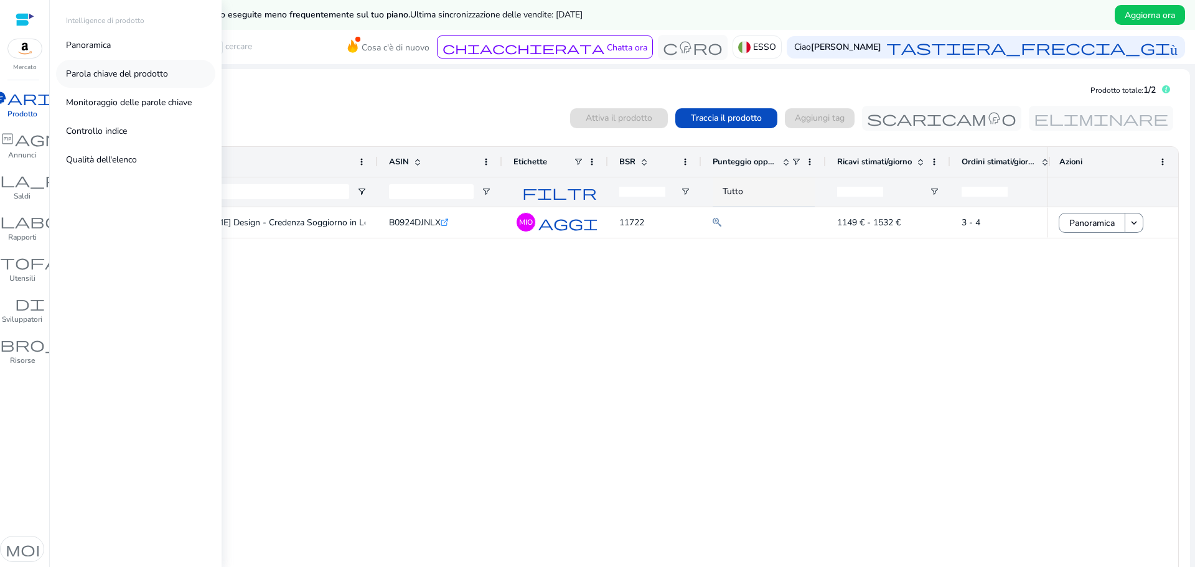
click at [102, 77] on font "Parola chiave del prodotto" at bounding box center [117, 74] width 102 height 12
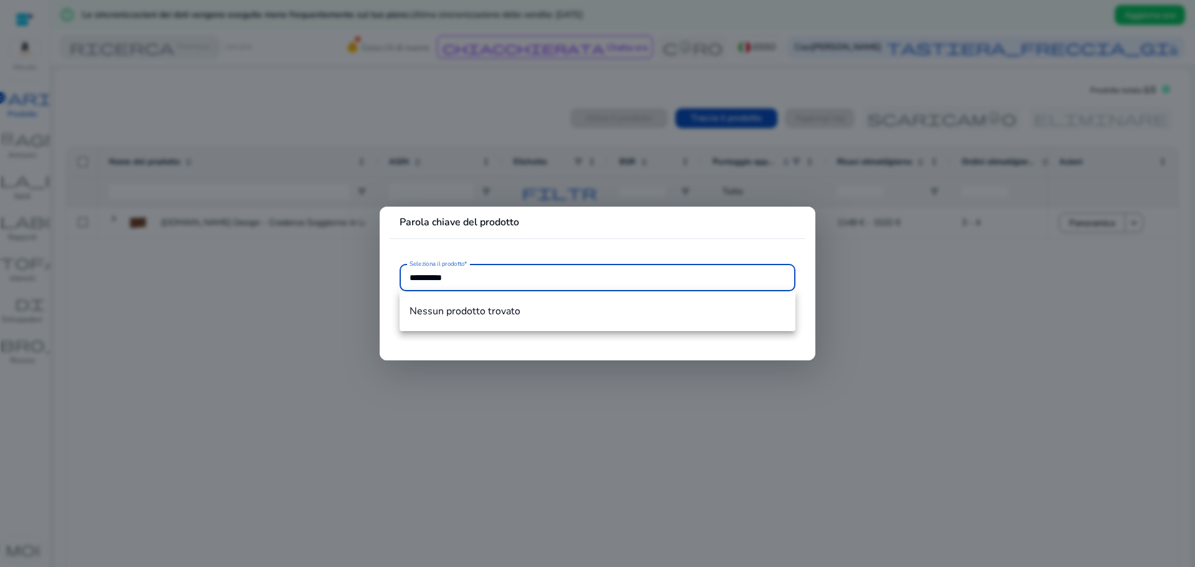
type input "**********"
click at [226, 281] on div at bounding box center [597, 283] width 1195 height 567
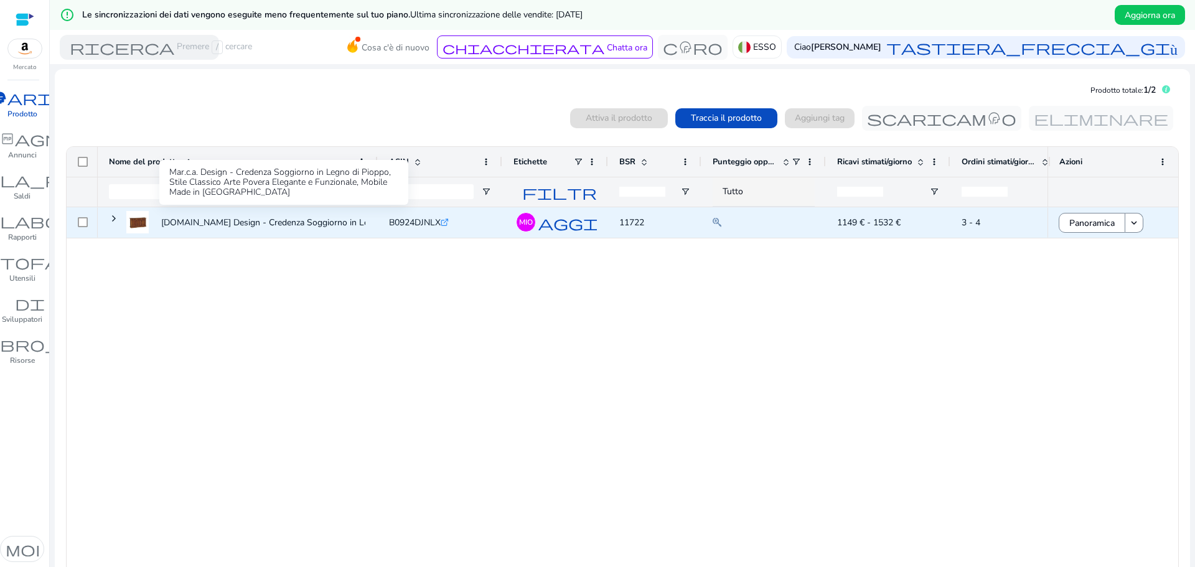
click at [163, 223] on font "[DOMAIN_NAME] Design - Credenza Soggiorno in Legno di Pioppo, [GEOGRAPHIC_DATA]…" at bounding box center [341, 223] width 360 height 12
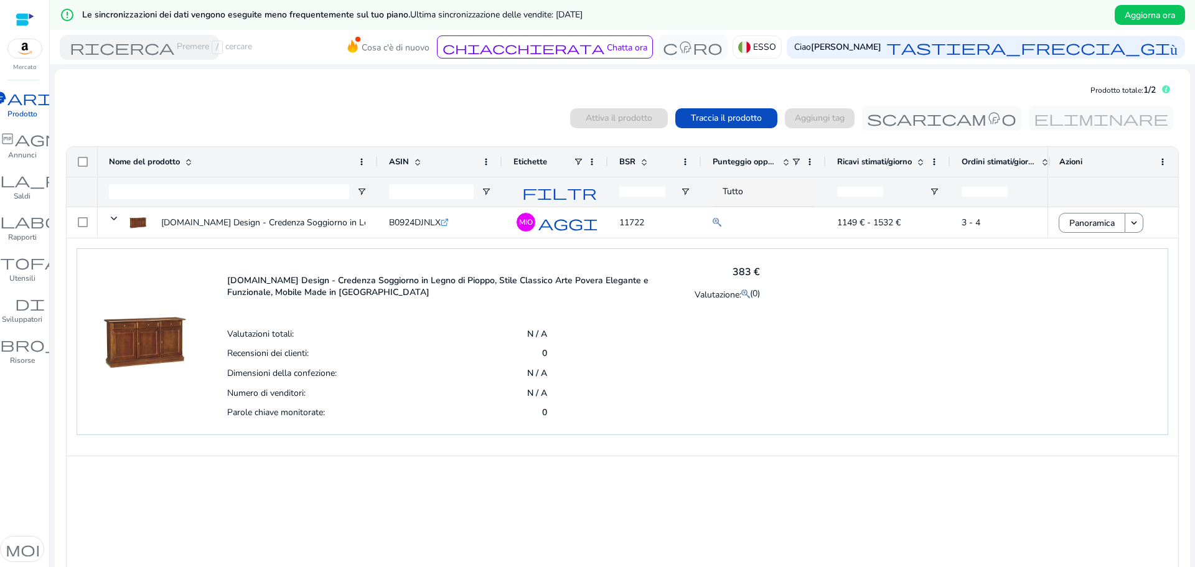
click at [7, 117] on font "Prodotto" at bounding box center [22, 114] width 30 height 10
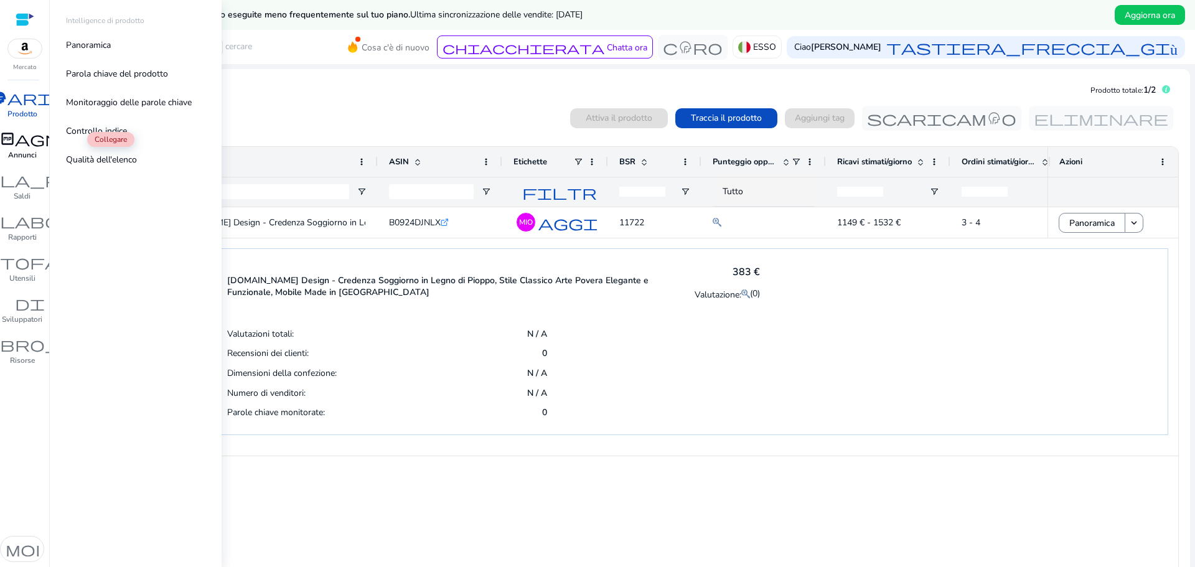
click at [19, 145] on font "campagna" at bounding box center [22, 138] width 105 height 17
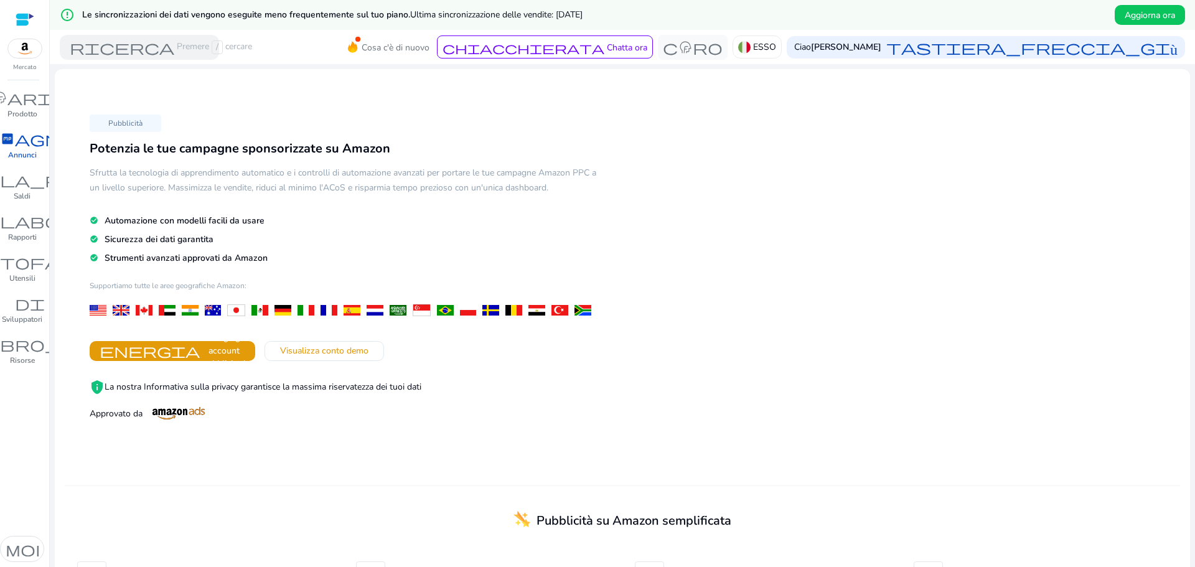
click at [674, 252] on div "Pubblicità Potenzia le tue campagne sponsorizzate su Amazon Sfrutta la tecnolog…" at bounding box center [622, 282] width 1115 height 406
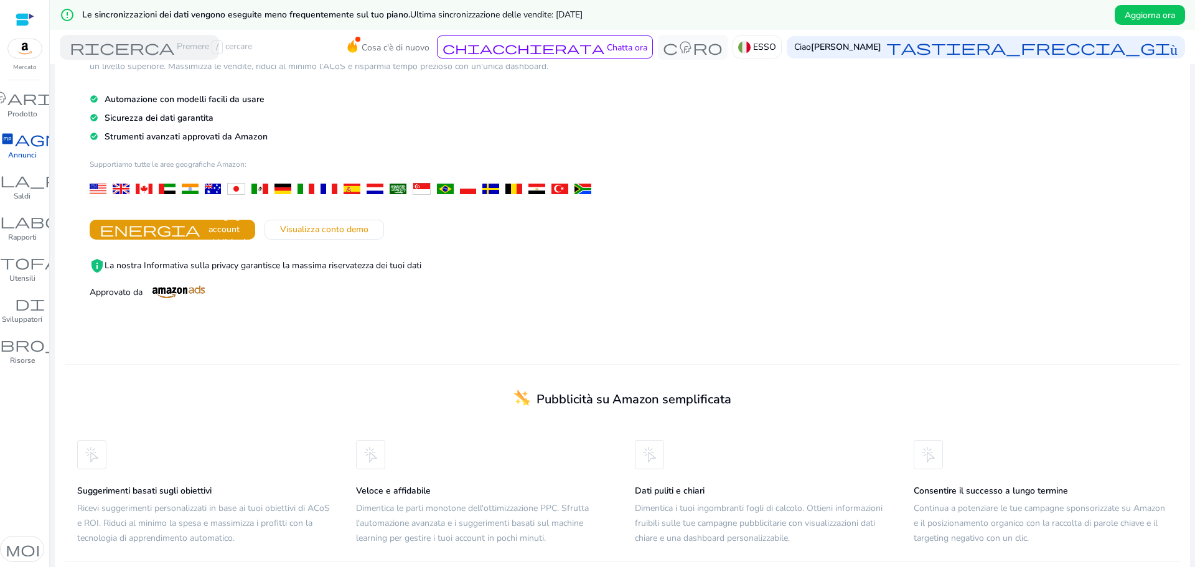
scroll to position [126, 0]
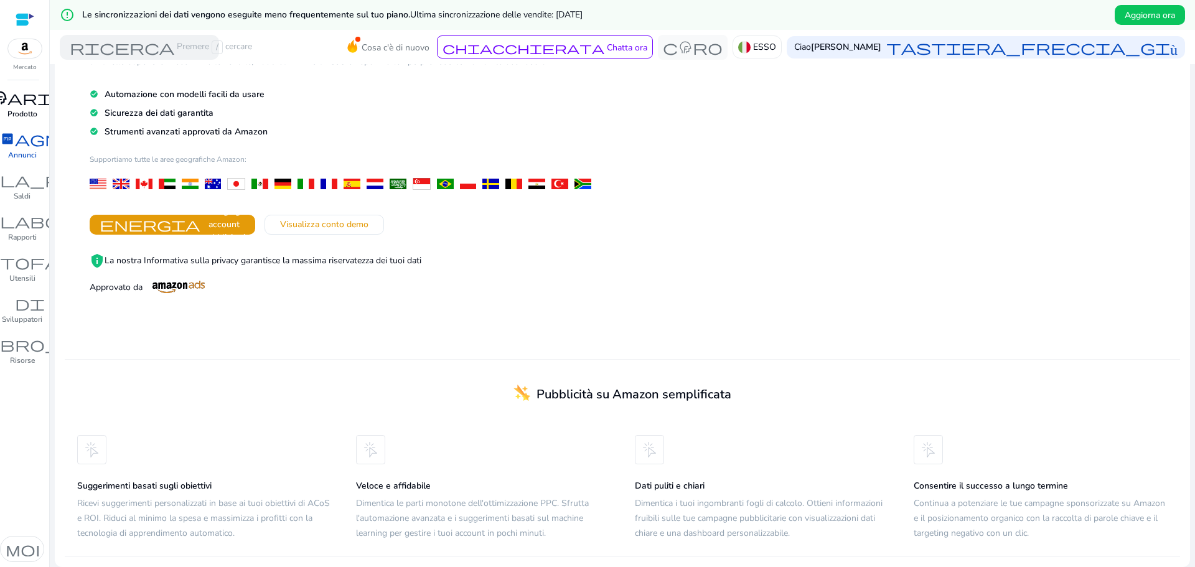
click at [14, 100] on font "inventario_2" at bounding box center [22, 97] width 149 height 17
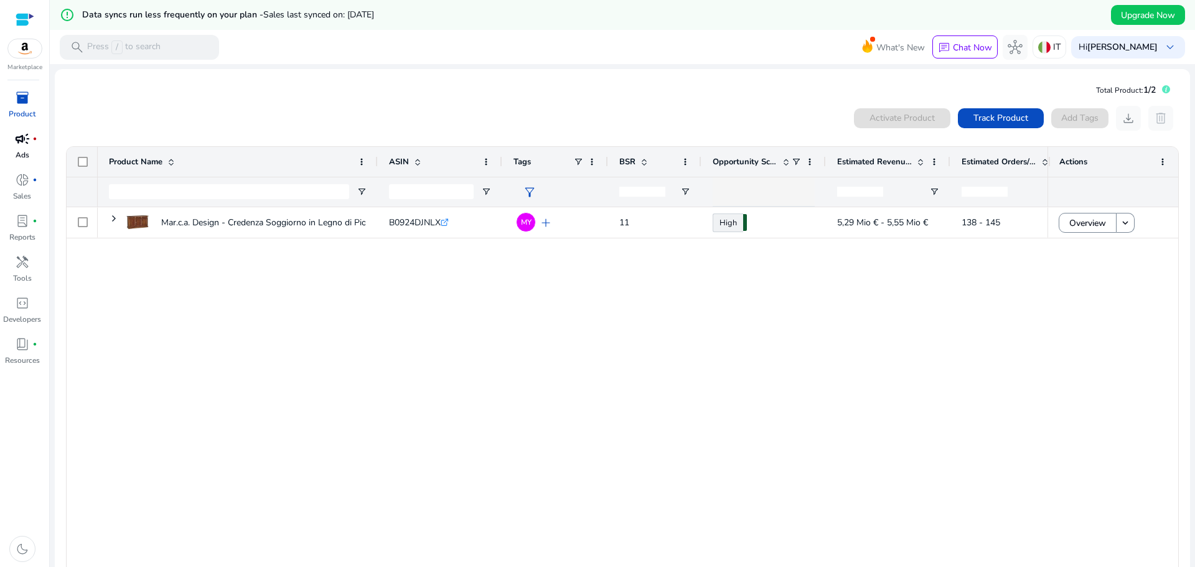
click at [586, 324] on div "Mar.c.a. Design - Credenza Soggiorno in Legno di Pioppo, [GEOGRAPHIC_DATA]... B…" at bounding box center [572, 389] width 949 height 365
click at [679, 86] on mat-card "Total Product: 1/2 0 products selected Activate Product Track Product Add Tags …" at bounding box center [622, 346] width 1135 height 555
drag, startPoint x: 426, startPoint y: 353, endPoint x: 899, endPoint y: 405, distance: 475.7
click at [899, 405] on div "Mar.c.a. Design - Credenza Soggiorno in Legno di Pioppo, [GEOGRAPHIC_DATA]... B…" at bounding box center [572, 389] width 949 height 365
click at [632, 277] on div "Mar.c.a. Design - Credenza Soggiorno in Legno di Pioppo, [GEOGRAPHIC_DATA]... B…" at bounding box center [572, 389] width 949 height 365
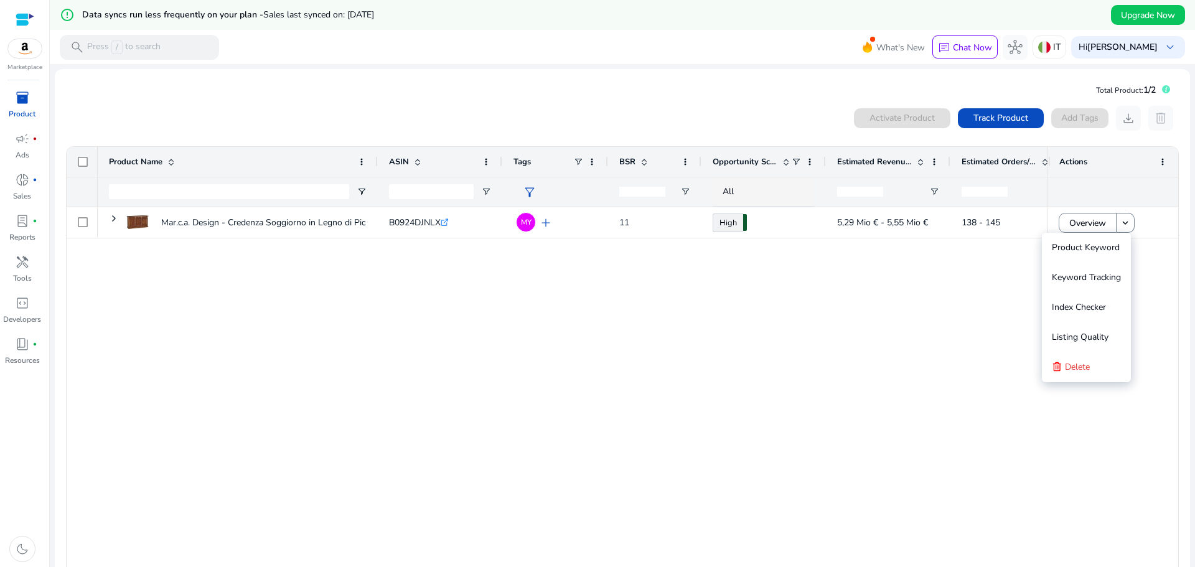
click at [20, 48] on img at bounding box center [25, 48] width 34 height 19
click at [22, 228] on span "lab_profile" at bounding box center [22, 220] width 15 height 15
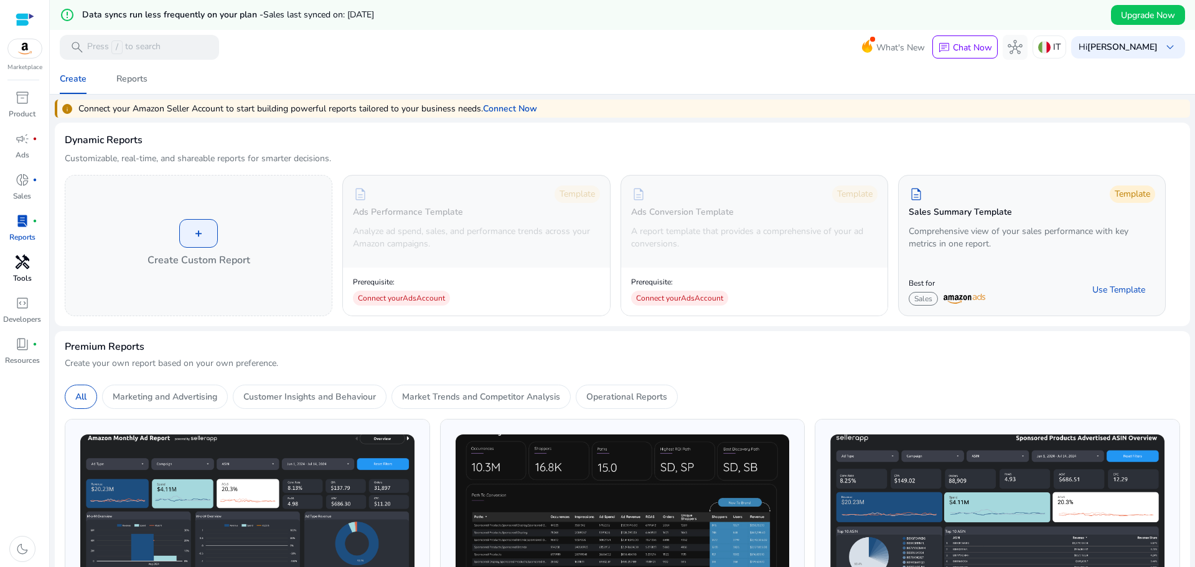
click at [18, 266] on span "handyman" at bounding box center [22, 261] width 15 height 15
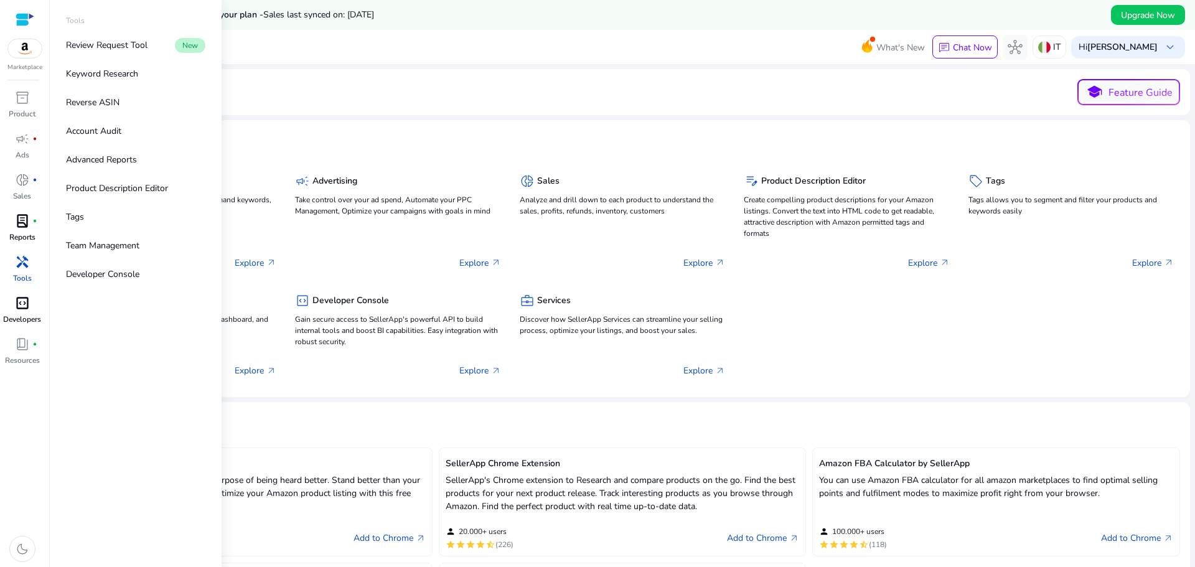
click at [17, 305] on span "code_blocks" at bounding box center [22, 303] width 15 height 15
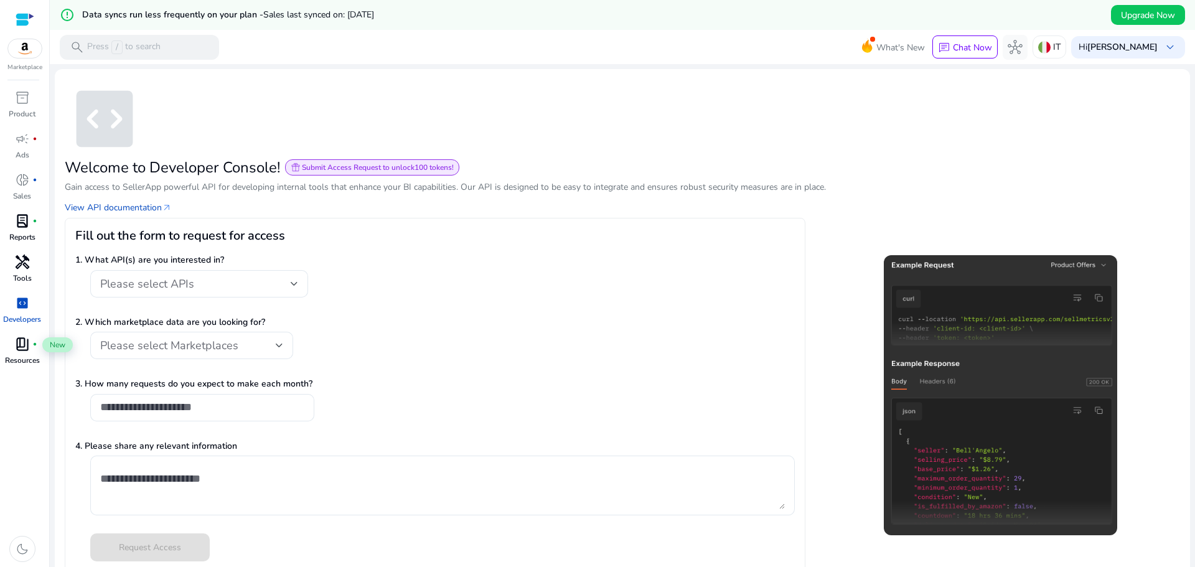
click at [21, 342] on span "book_4" at bounding box center [22, 344] width 15 height 15
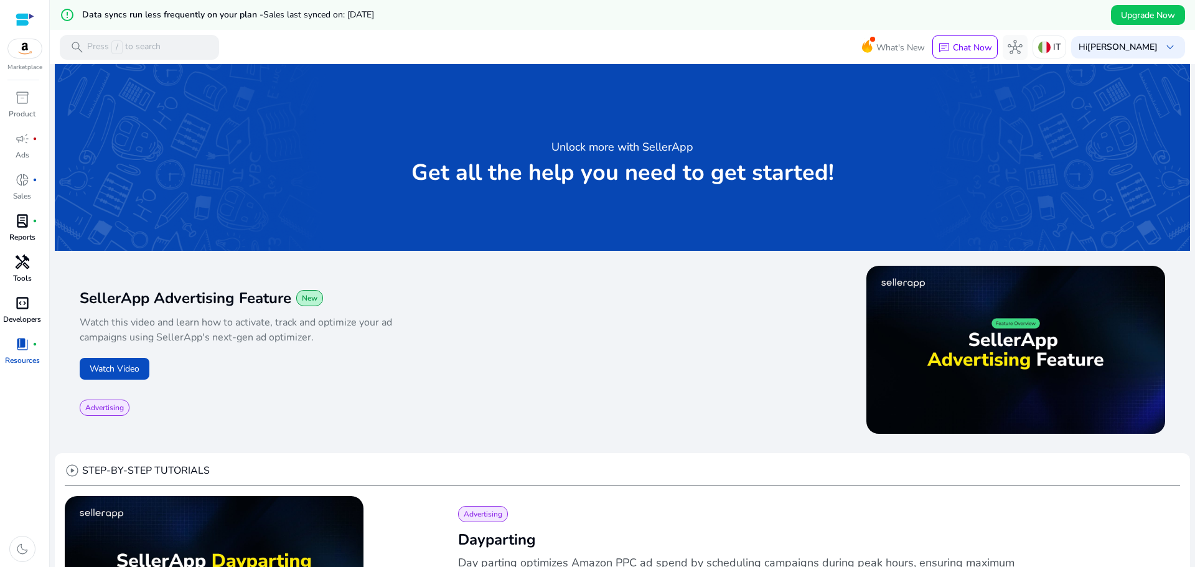
click at [19, 16] on div at bounding box center [25, 19] width 19 height 14
